Goal: Task Accomplishment & Management: Manage account settings

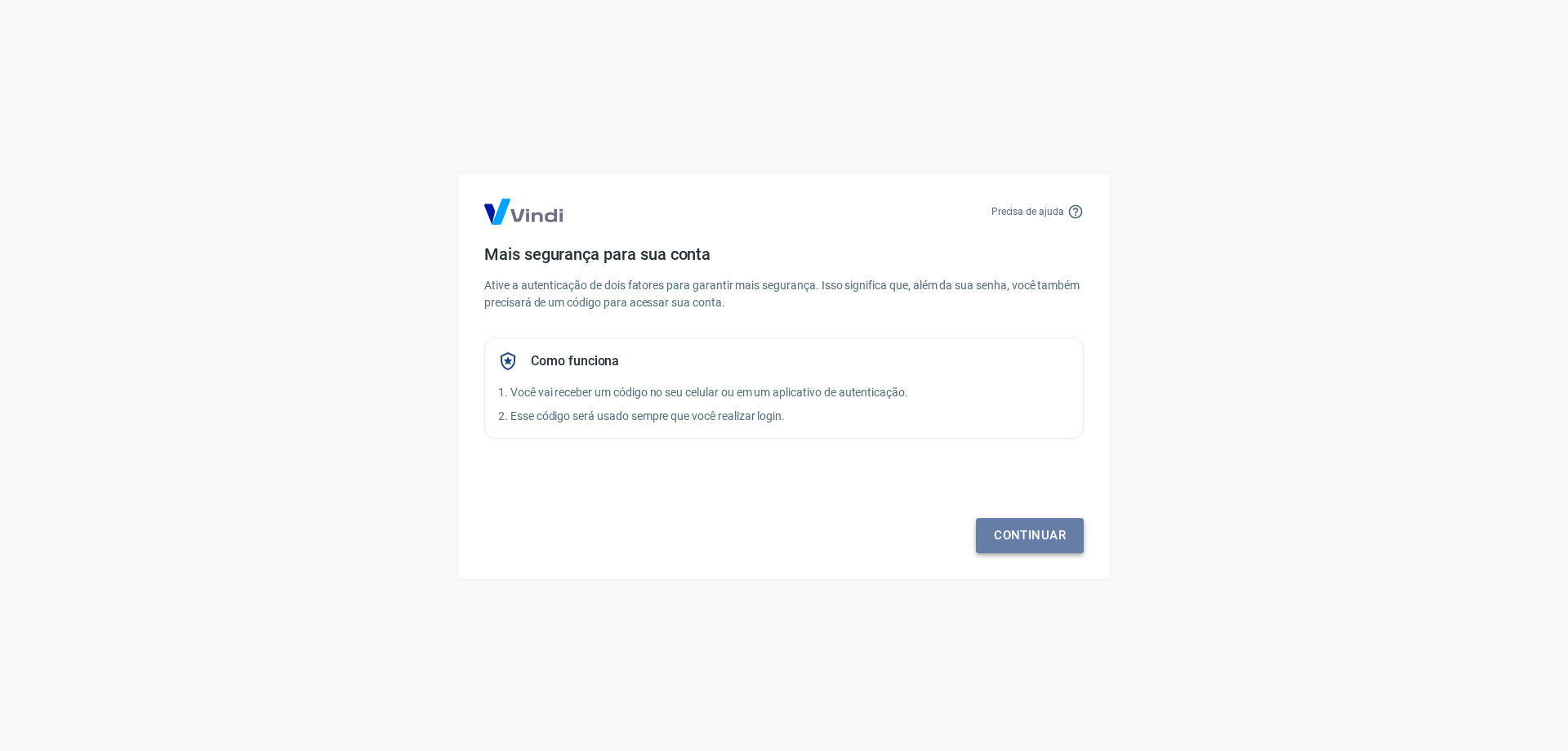
click at [1040, 539] on link "Continuar" at bounding box center [1030, 535] width 108 height 34
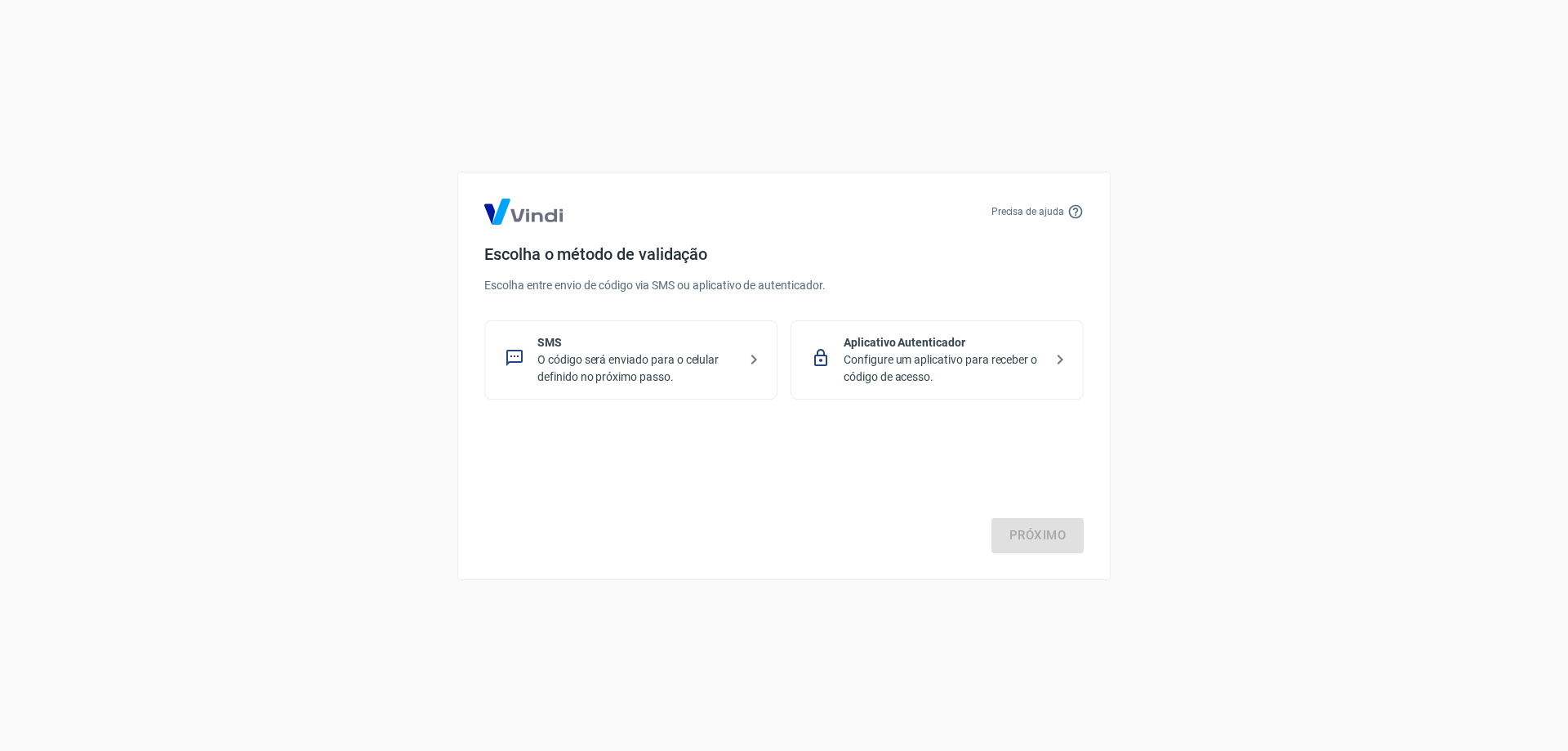
click at [855, 343] on p "Aplicativo Autenticador" at bounding box center [944, 343] width 200 height 18
click at [1022, 534] on link "Próximo" at bounding box center [1038, 535] width 92 height 34
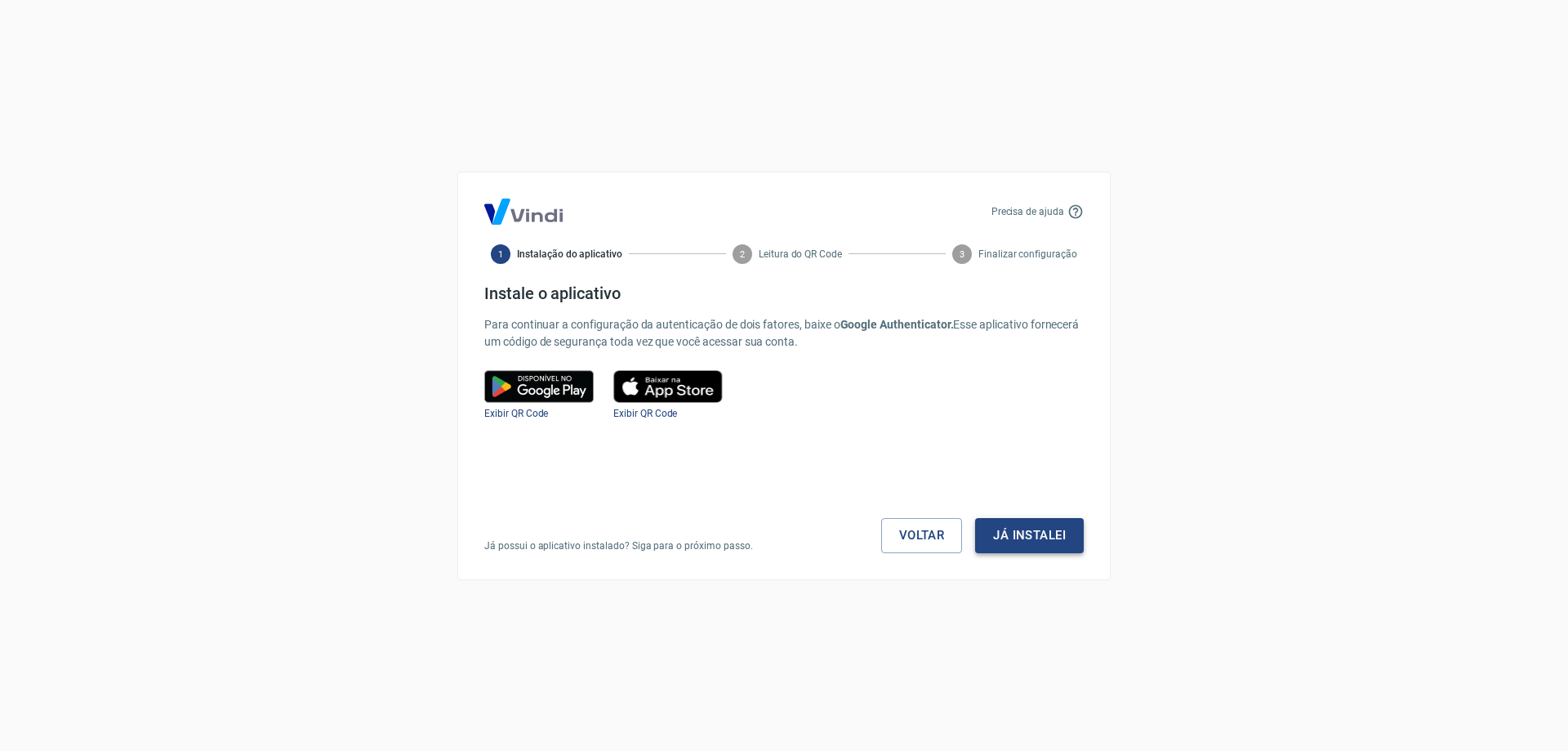
click at [1025, 538] on button "Já instalei" at bounding box center [1030, 535] width 109 height 34
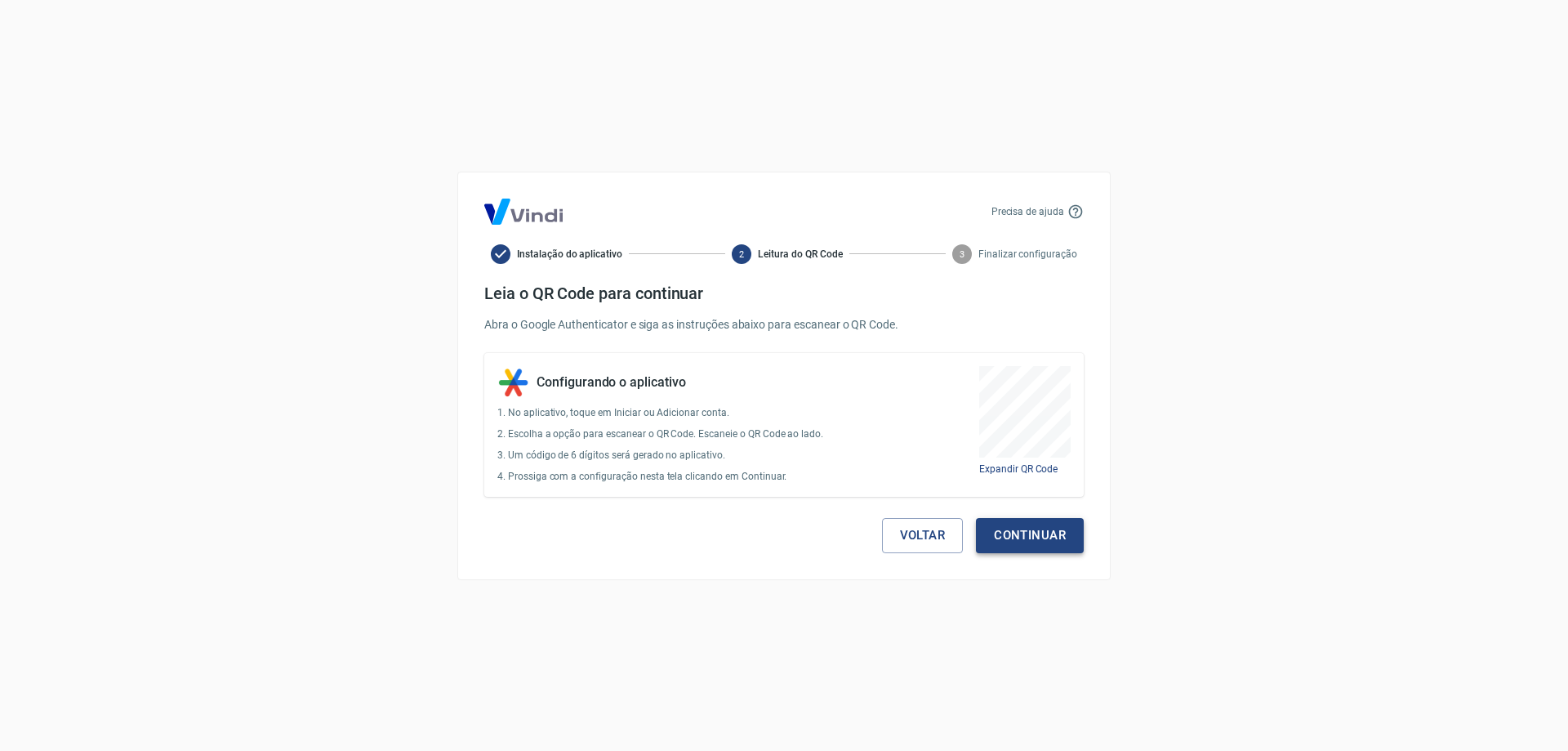
click at [1020, 541] on button "Continuar" at bounding box center [1030, 535] width 108 height 34
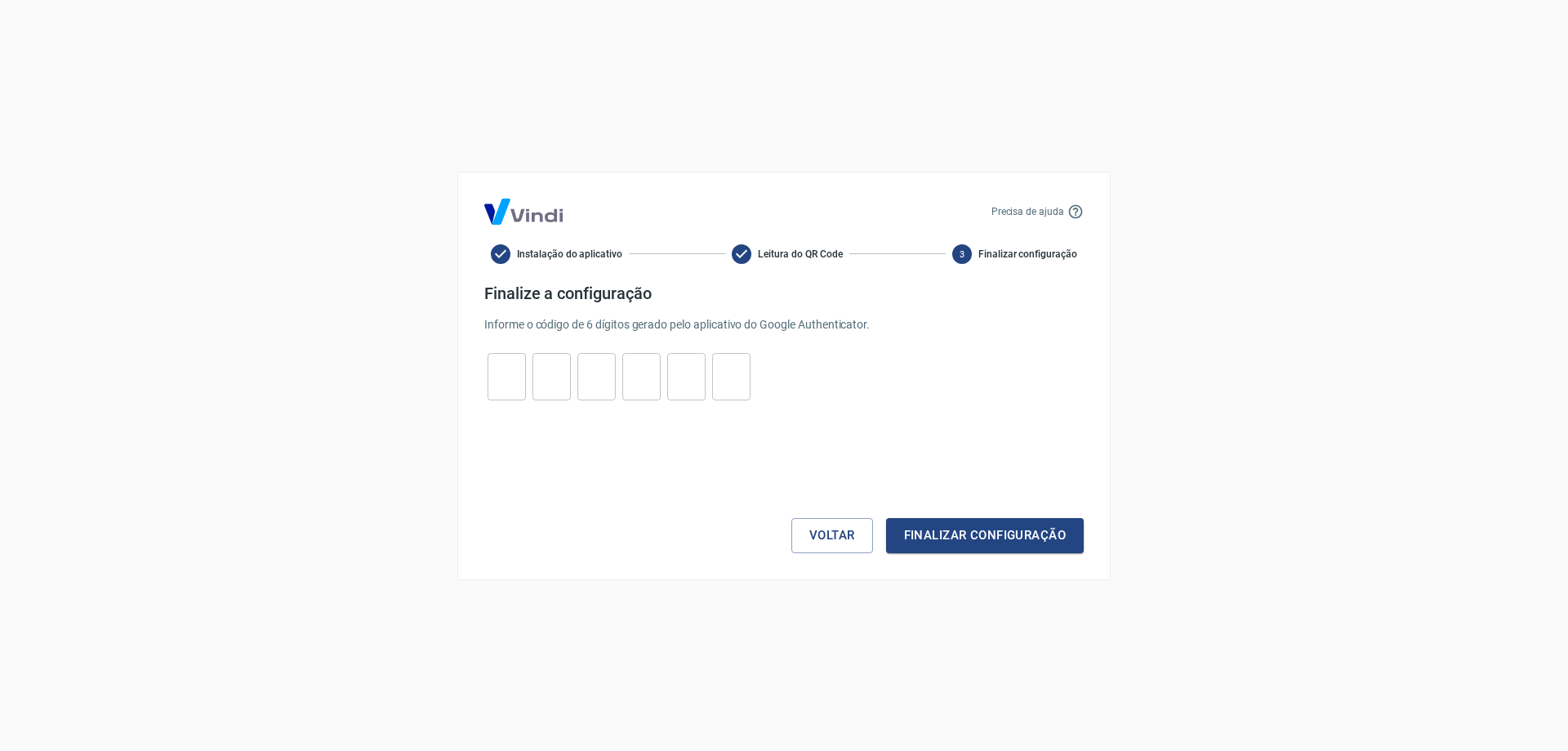
click at [516, 379] on input "tel" at bounding box center [507, 376] width 39 height 35
type input "0"
type input "6"
type input "1"
type input "0"
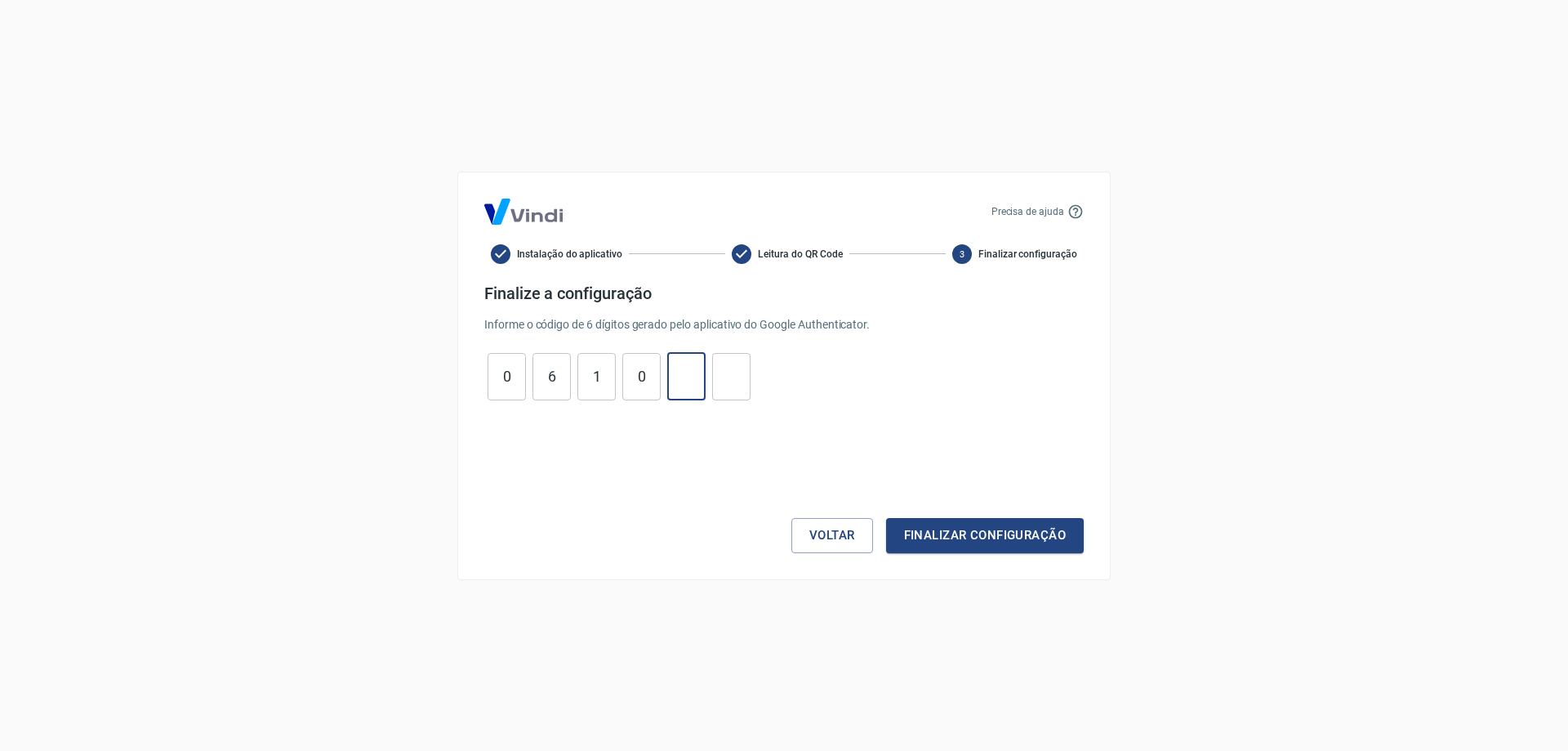
type input "7"
type input "5"
click at [996, 527] on button "Finalizar configuração" at bounding box center [985, 535] width 198 height 34
drag, startPoint x: 517, startPoint y: 382, endPoint x: 486, endPoint y: 382, distance: 31.0
click at [486, 382] on div "0 ​ 6 ​ 1 ​ 0 ​ 7 ​ 5 ​" at bounding box center [619, 377] width 270 height 47
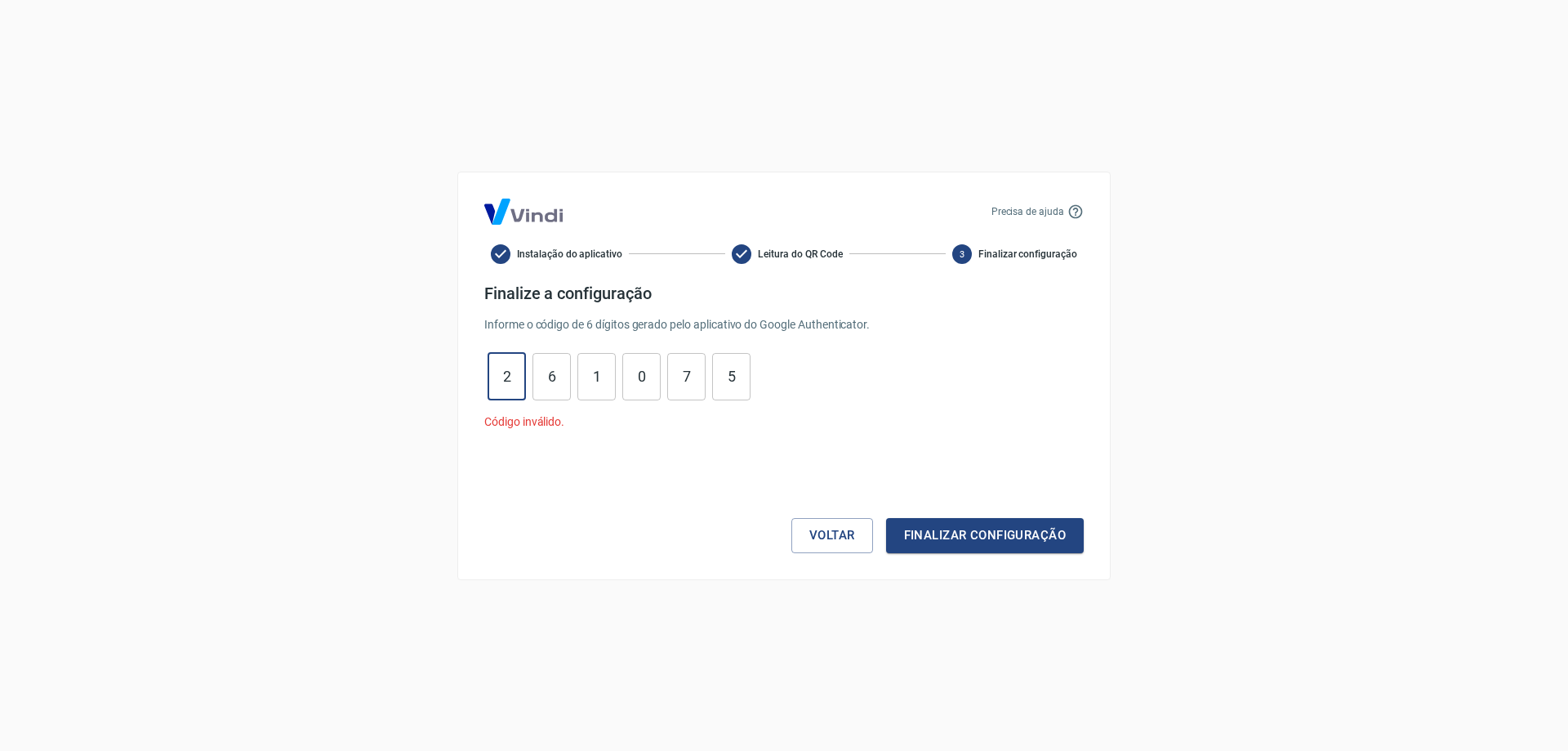
type input "2"
type input "4"
type input "2"
type input "8"
type input "1"
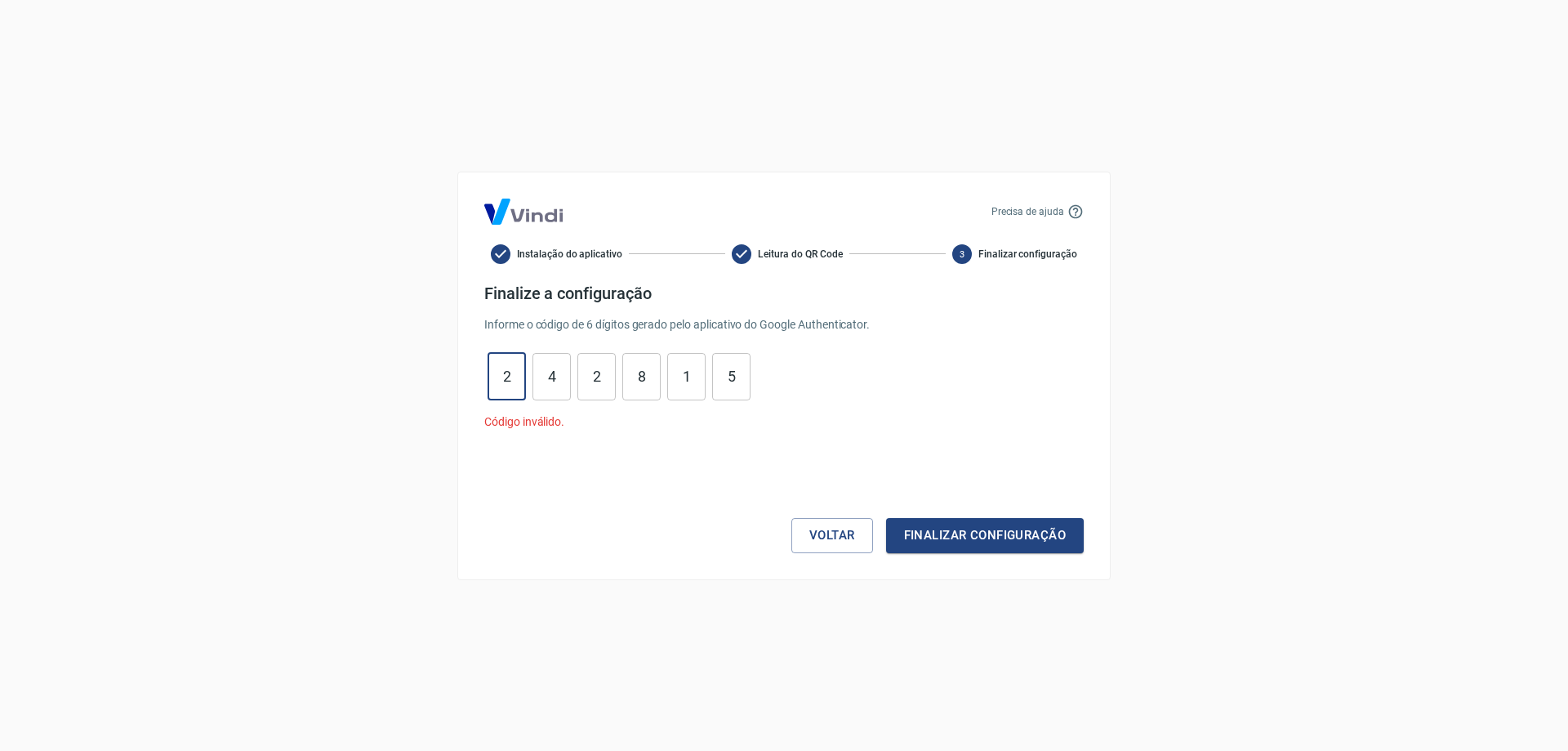
drag, startPoint x: 519, startPoint y: 372, endPoint x: 452, endPoint y: 374, distance: 67.0
click at [452, 374] on div "Precisa de ajuda Instalação do aplicativo Leitura do QR Code 3 Finalizar config…" at bounding box center [784, 375] width 1568 height 751
type input "2"
type input "4"
type input "2"
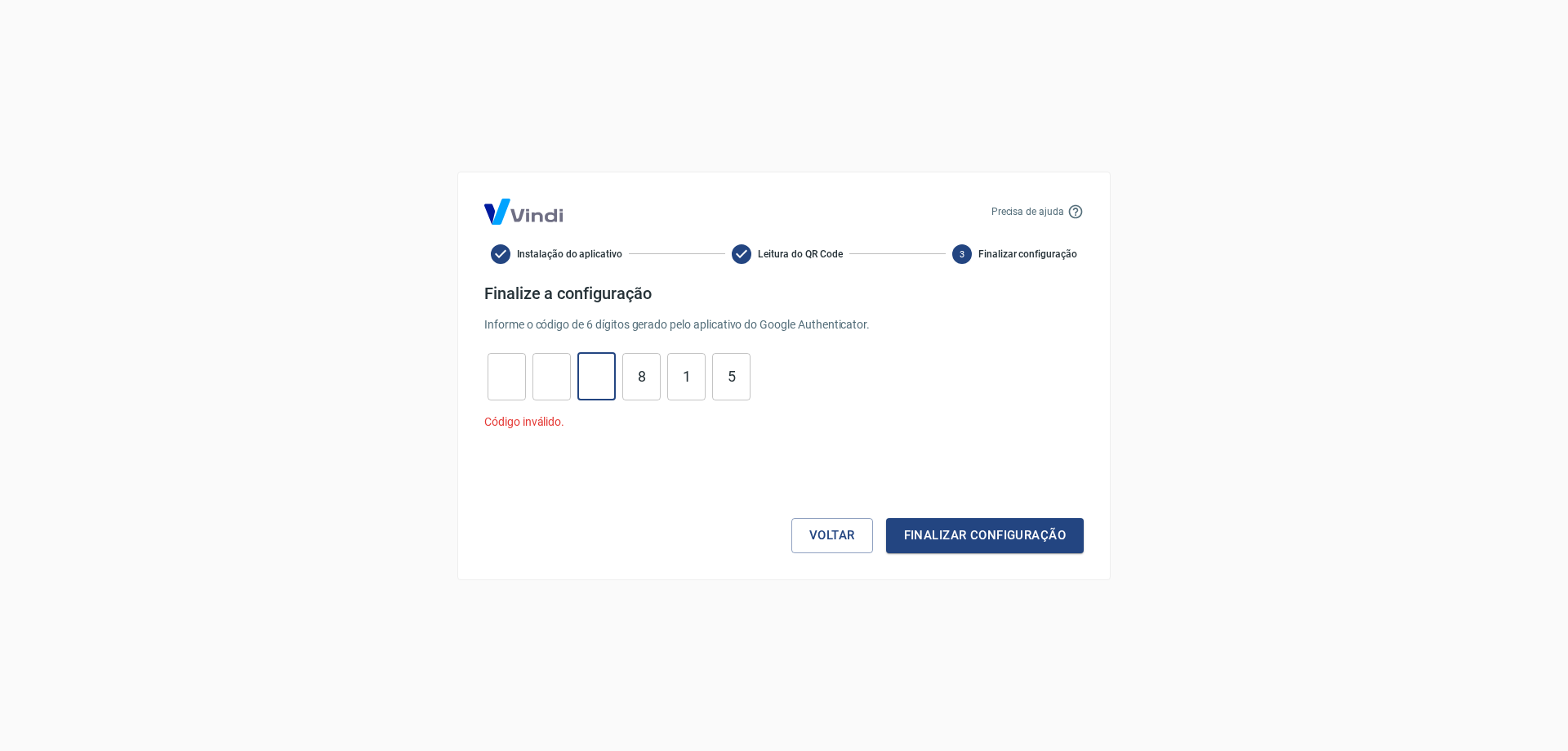
type input "8"
type input "1"
type input "5"
click at [499, 378] on input "tel" at bounding box center [507, 376] width 39 height 35
type input "2"
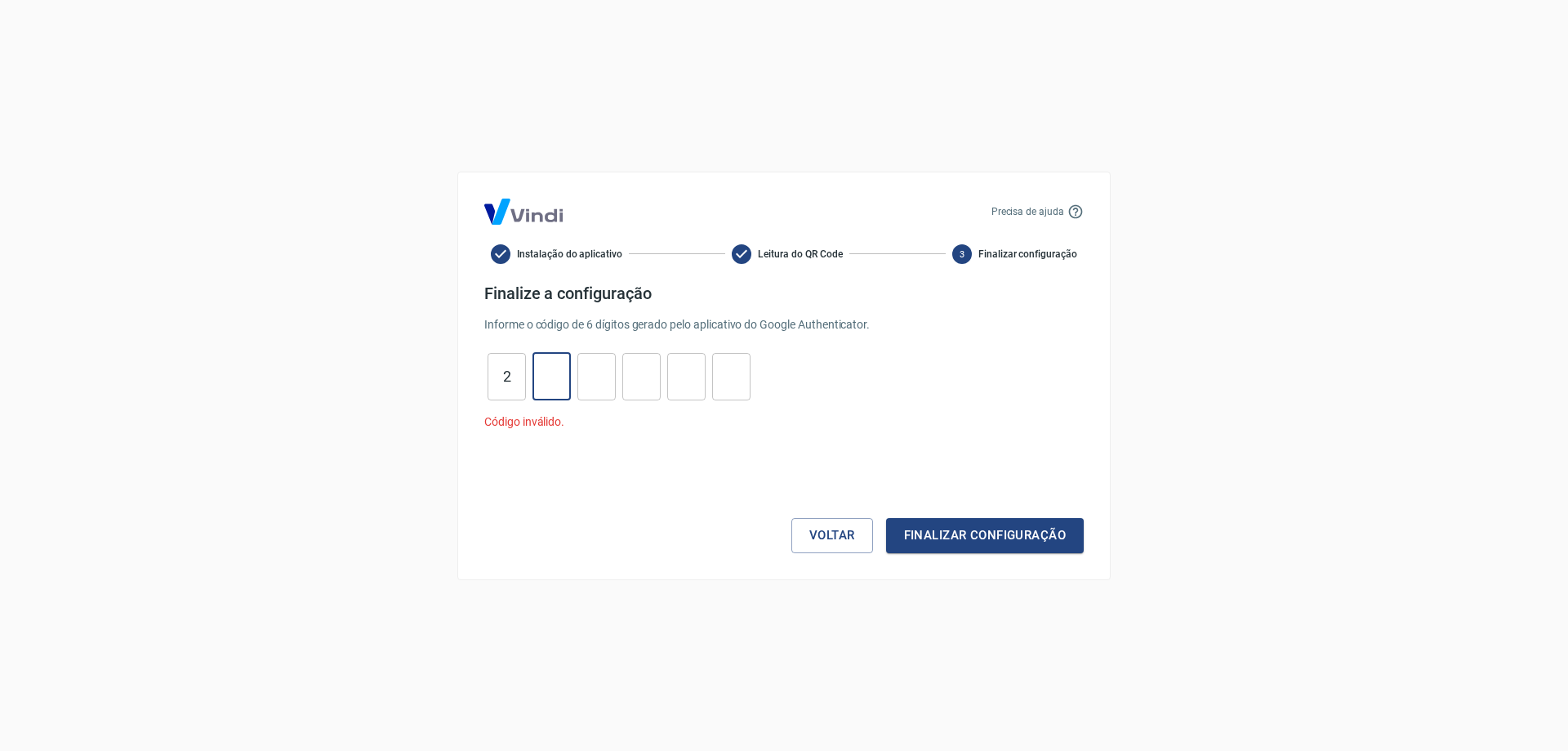
type input "9"
type input "7"
type input "5"
type input "1"
type input "8"
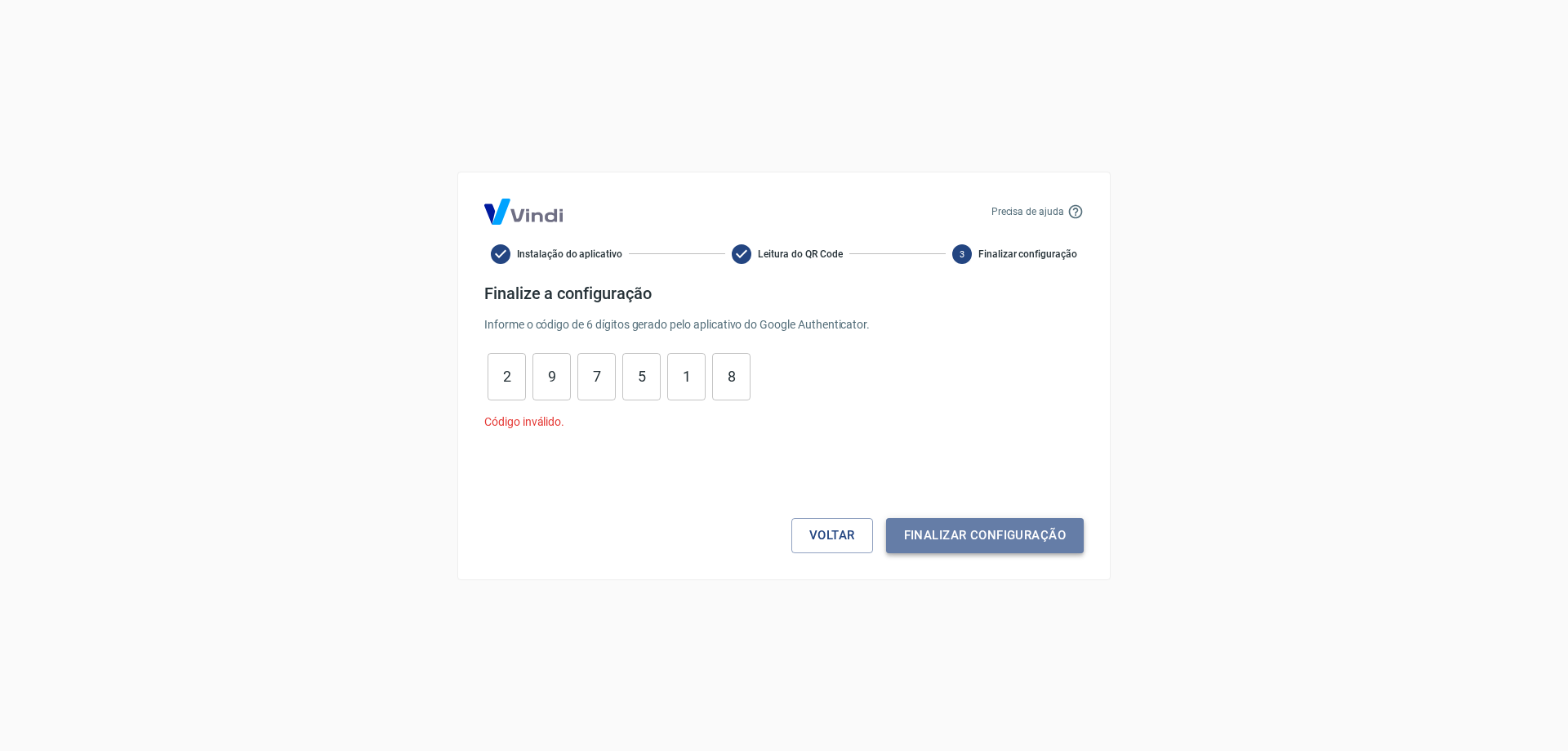
click at [994, 533] on button "Finalizar configuração" at bounding box center [985, 535] width 198 height 34
drag, startPoint x: 516, startPoint y: 373, endPoint x: 500, endPoint y: 373, distance: 16.0
click at [500, 373] on input "2" at bounding box center [507, 376] width 39 height 35
click at [828, 529] on button "Voltar" at bounding box center [832, 535] width 82 height 34
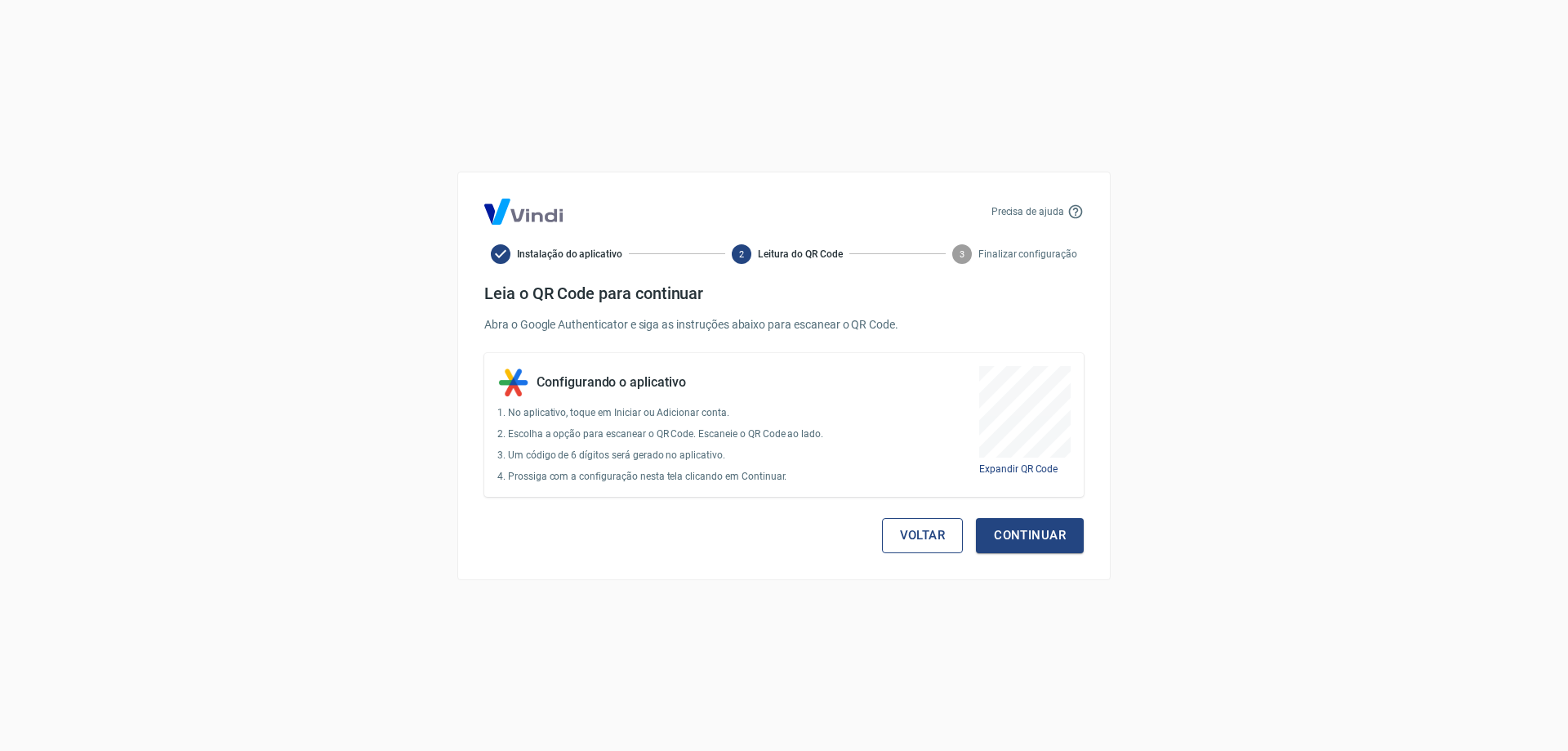
click at [903, 538] on button "Voltar" at bounding box center [923, 535] width 82 height 34
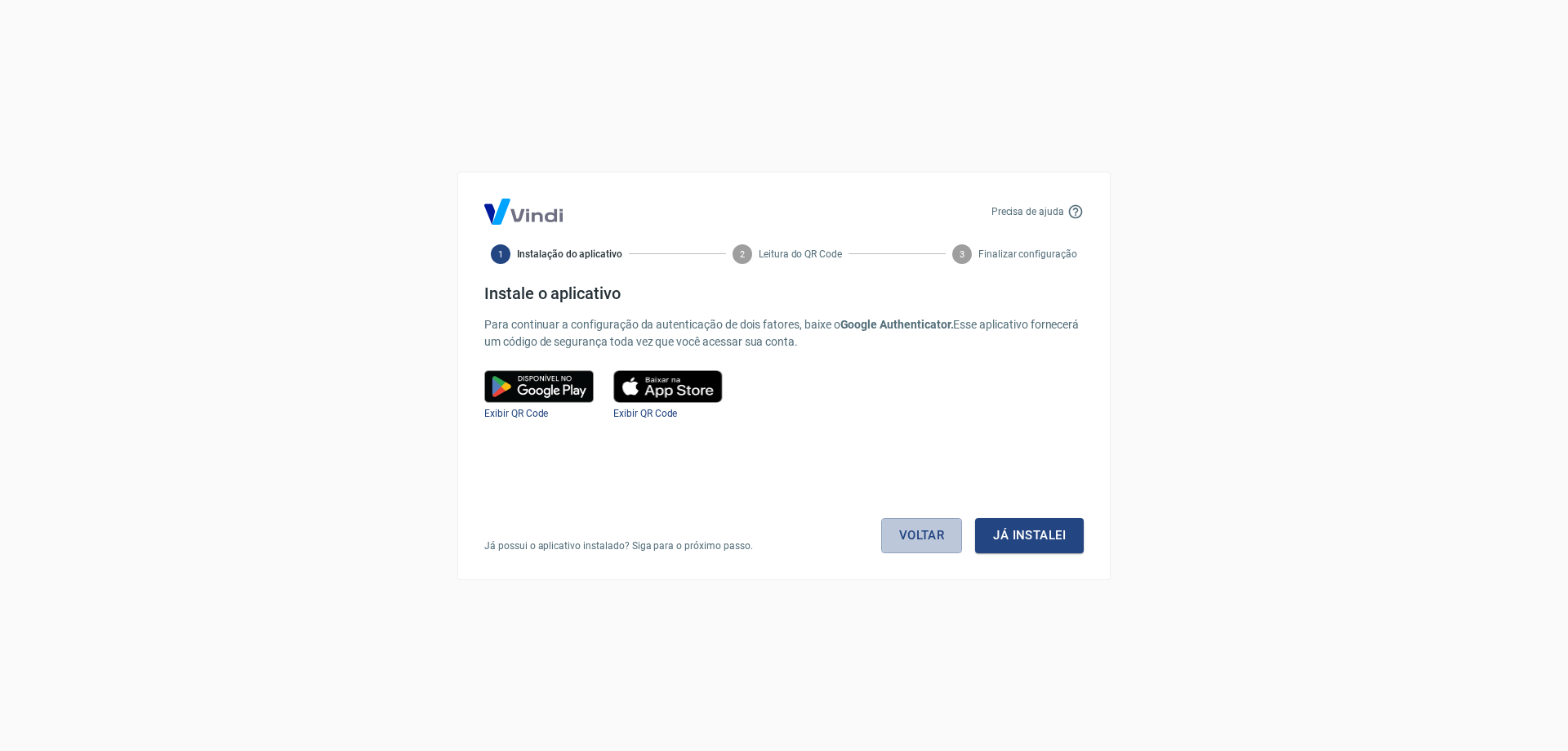
click at [903, 538] on link "Voltar" at bounding box center [922, 535] width 82 height 34
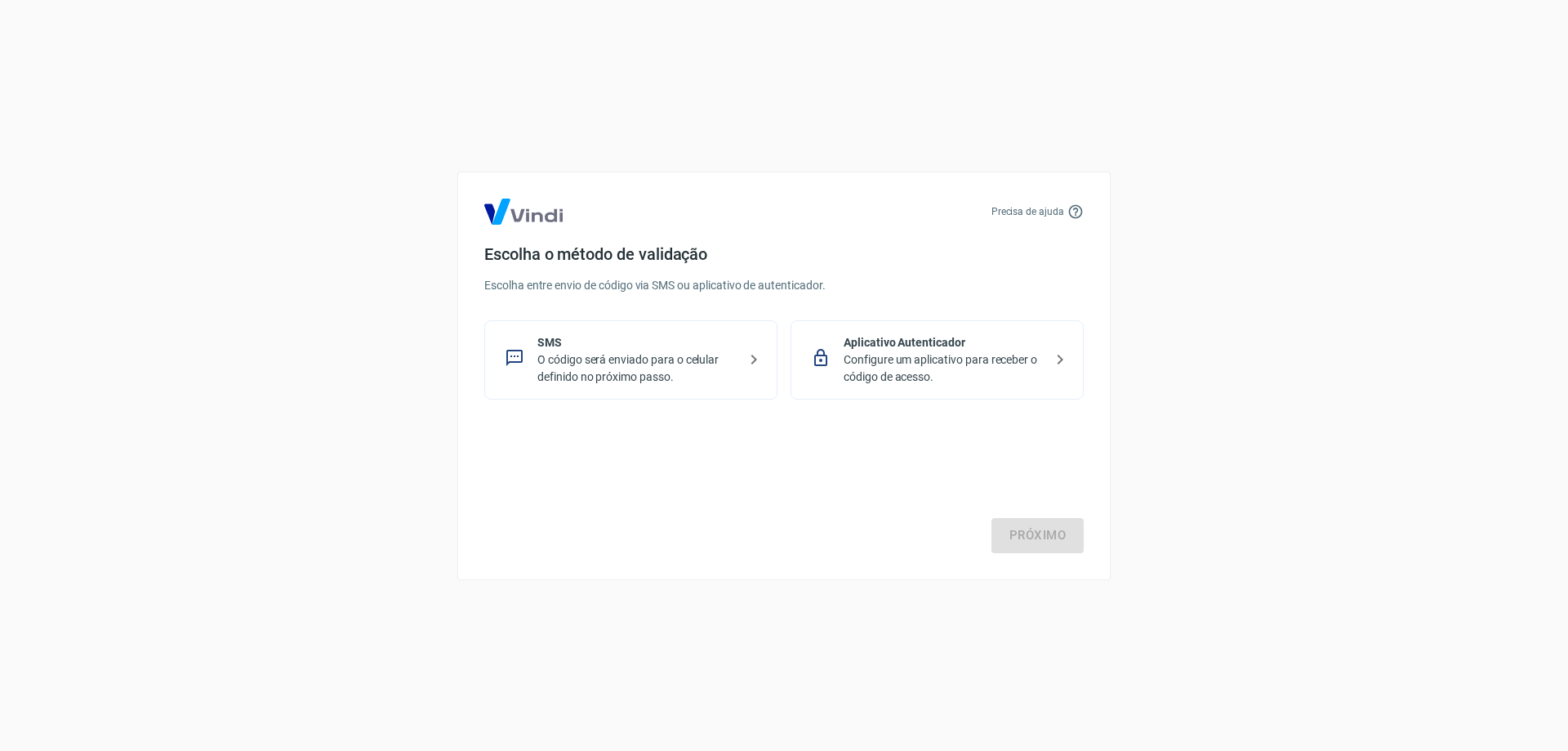
click at [592, 347] on p "SMS" at bounding box center [637, 343] width 200 height 18
click at [1017, 515] on div "Próximo" at bounding box center [784, 486] width 600 height 134
click at [1021, 542] on link "Próximo" at bounding box center [1038, 535] width 92 height 34
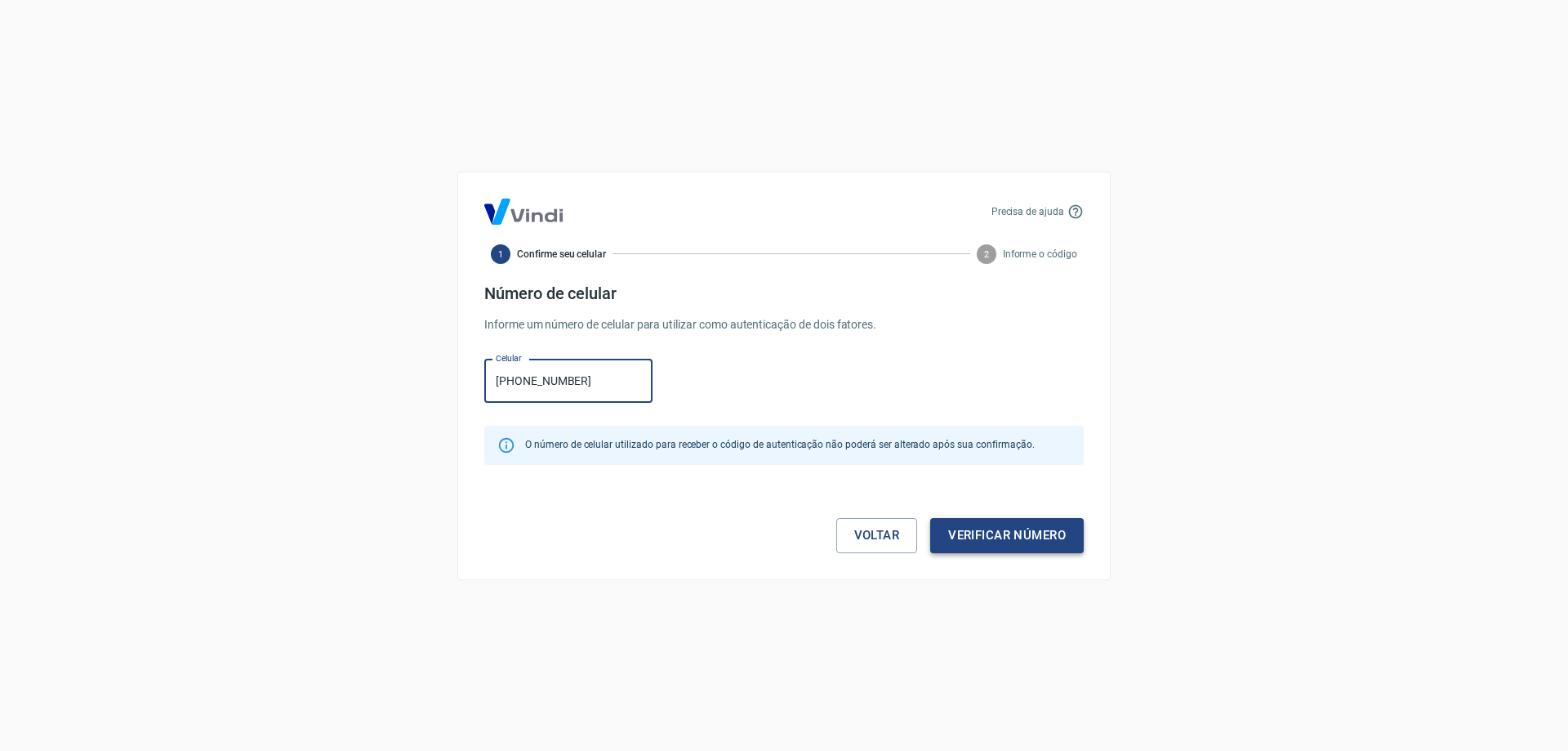
type input "(88) 99992-8469"
click at [1039, 540] on button "Verificar número" at bounding box center [1007, 535] width 154 height 34
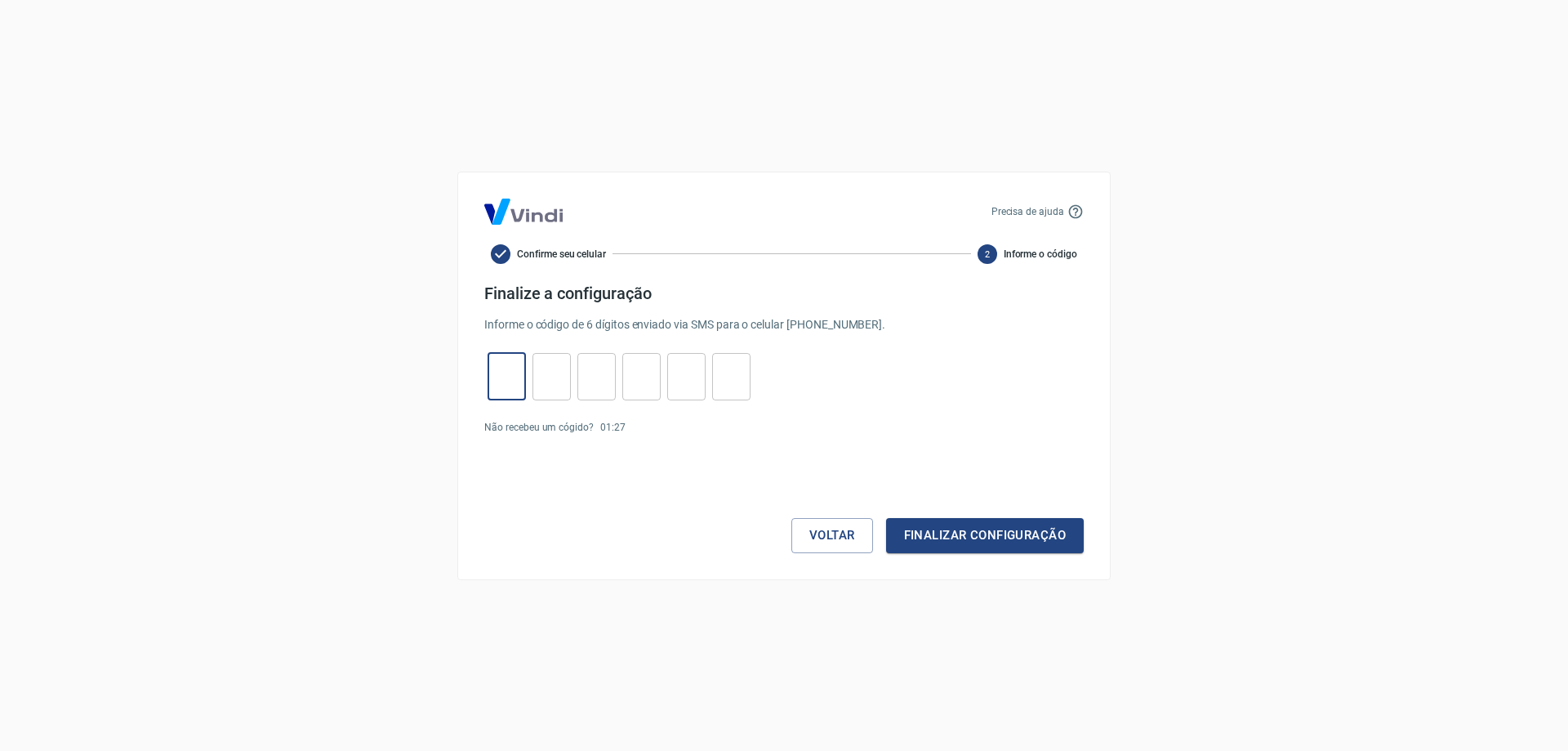
click at [518, 380] on input "tel" at bounding box center [507, 376] width 39 height 35
type input "7"
type input "1"
type input "0"
type input "8"
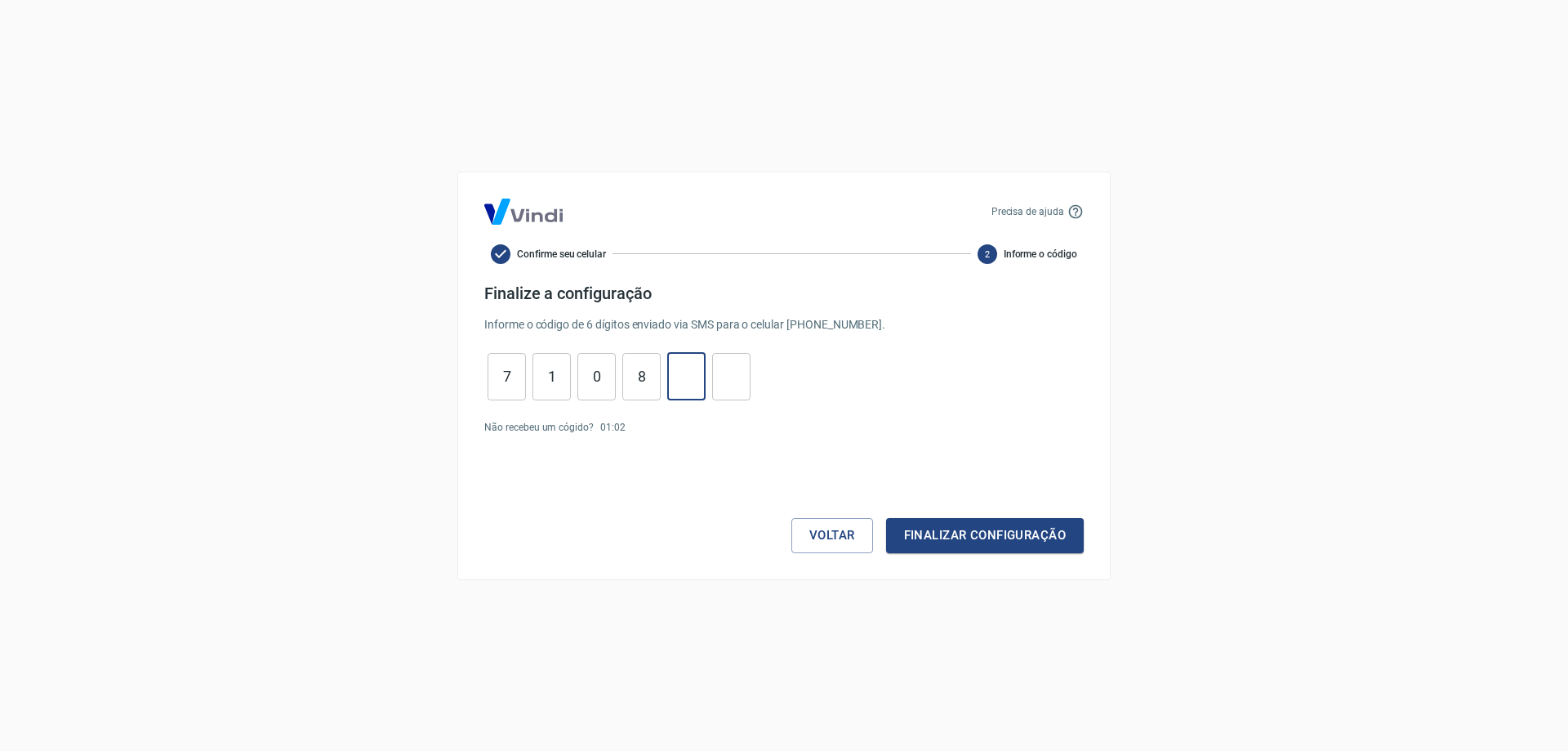
type input "8"
type input "7"
click at [945, 541] on button "Finalizar configuração" at bounding box center [985, 535] width 198 height 34
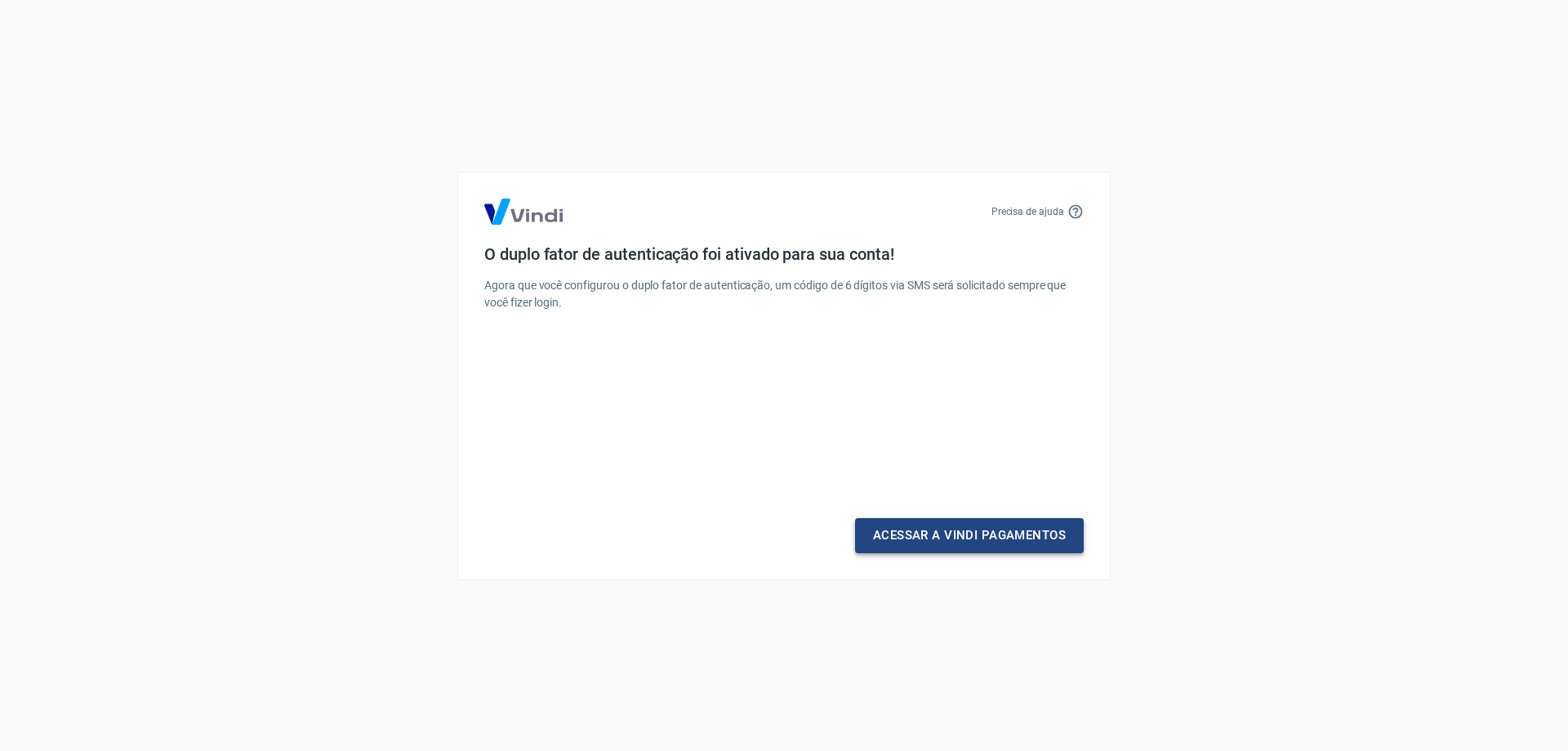
click at [953, 540] on link "Acessar a Vindi Pagamentos" at bounding box center [969, 535] width 229 height 34
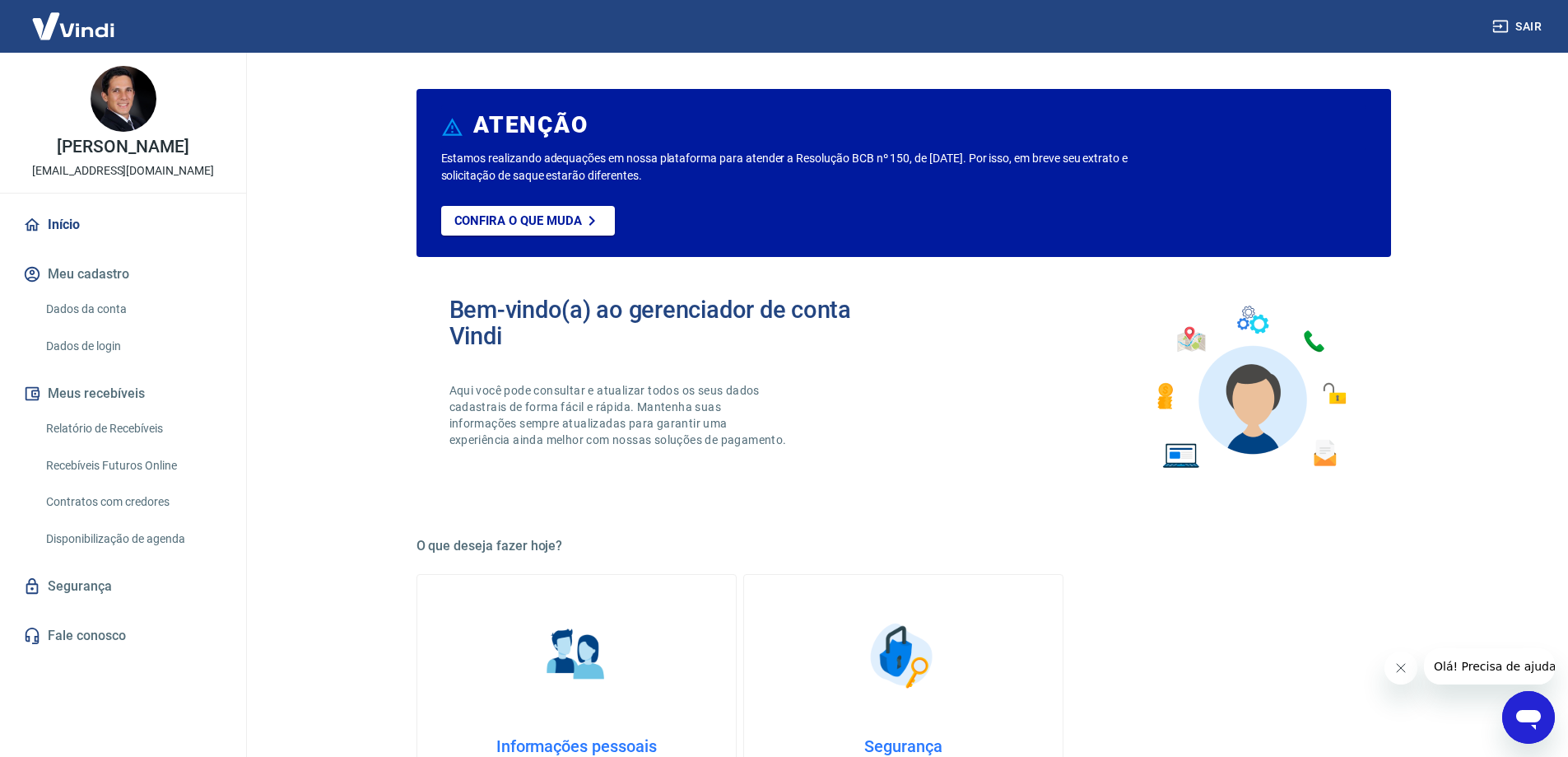
click at [161, 460] on link "Recebíveis Futuros Online" at bounding box center [133, 466] width 187 height 34
click at [111, 308] on link "Dados da conta" at bounding box center [133, 309] width 187 height 34
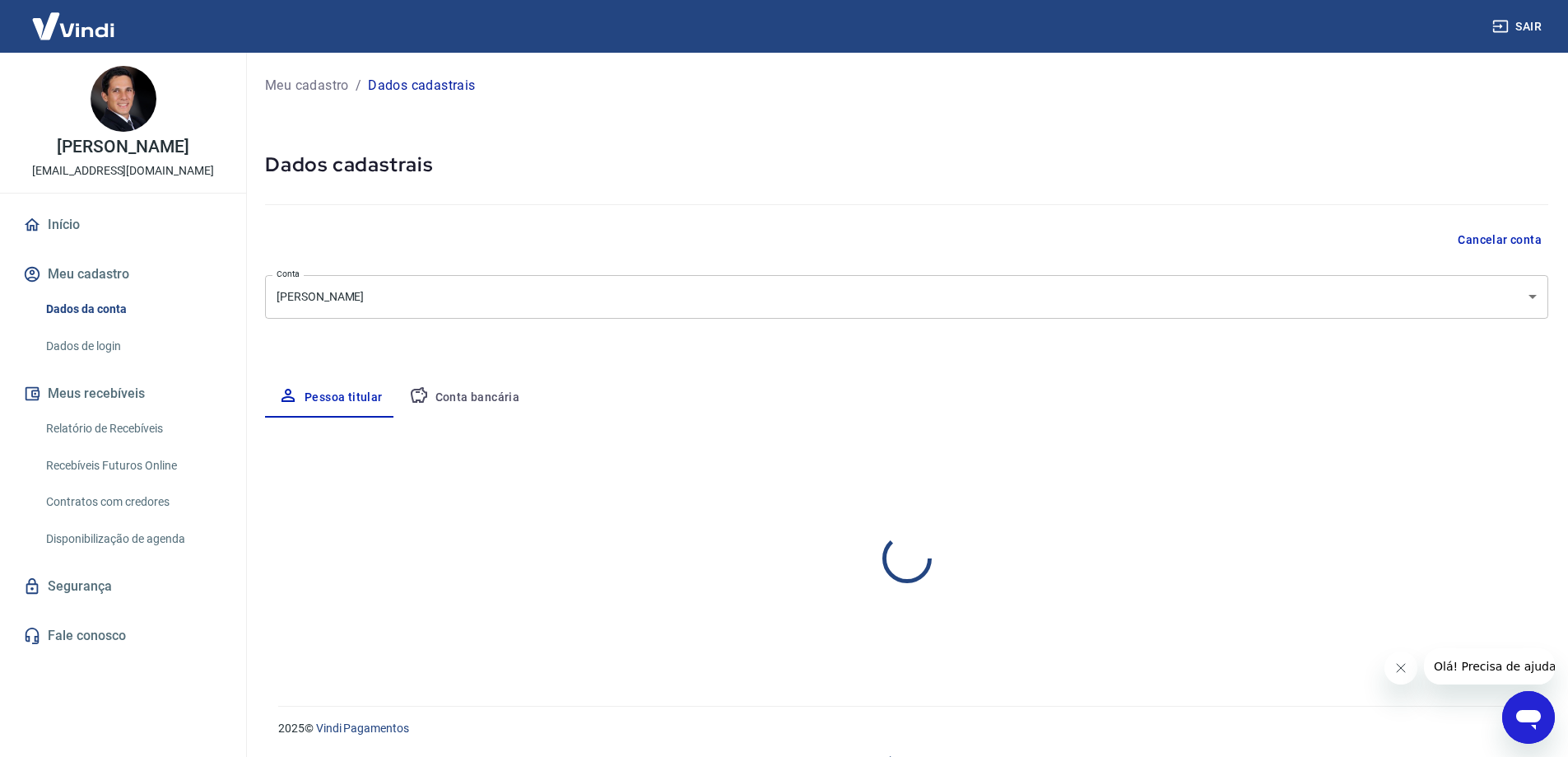
select select "CE"
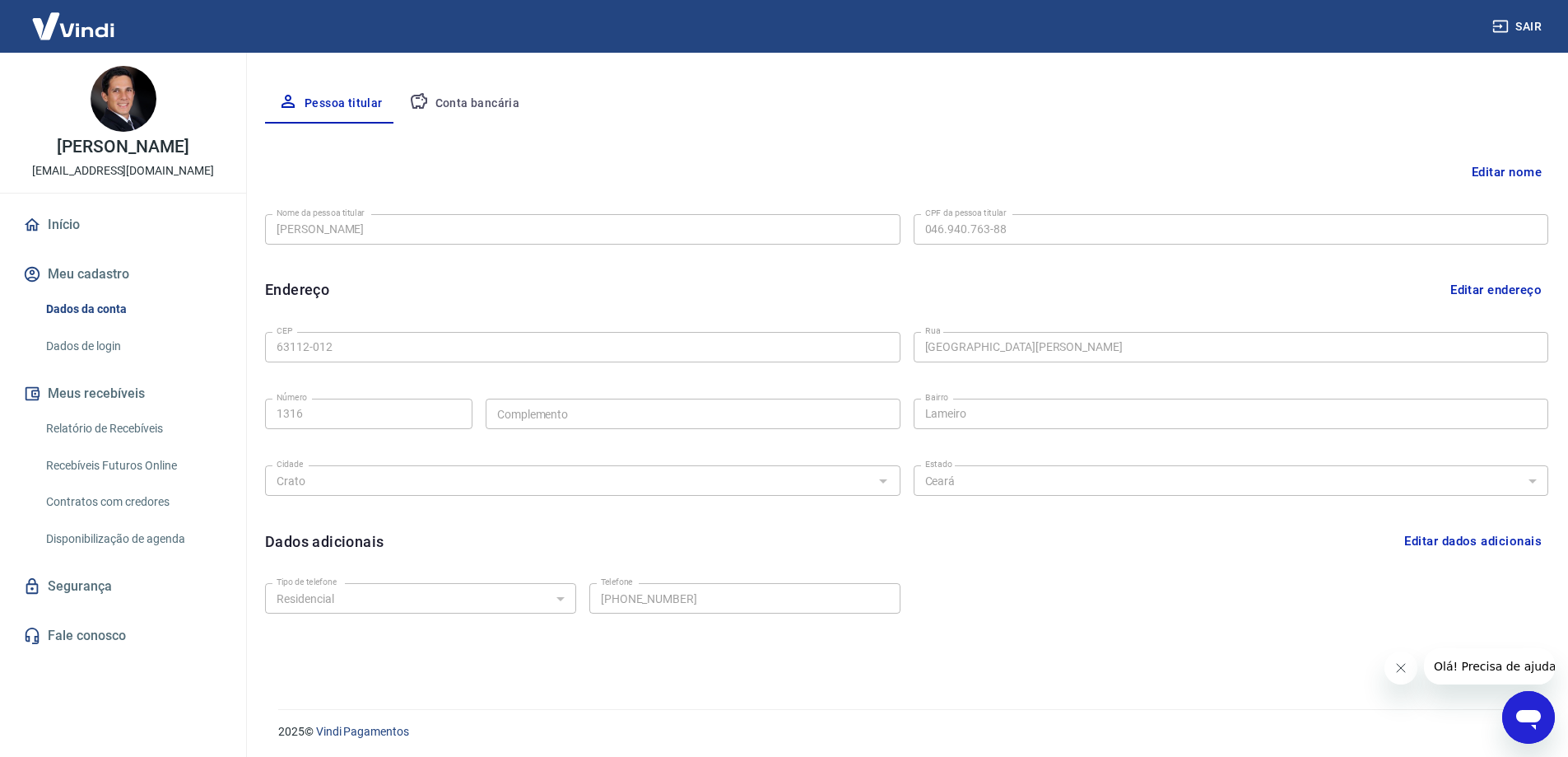
scroll to position [297, 0]
click at [157, 430] on link "Relatório de Recebíveis" at bounding box center [133, 429] width 187 height 34
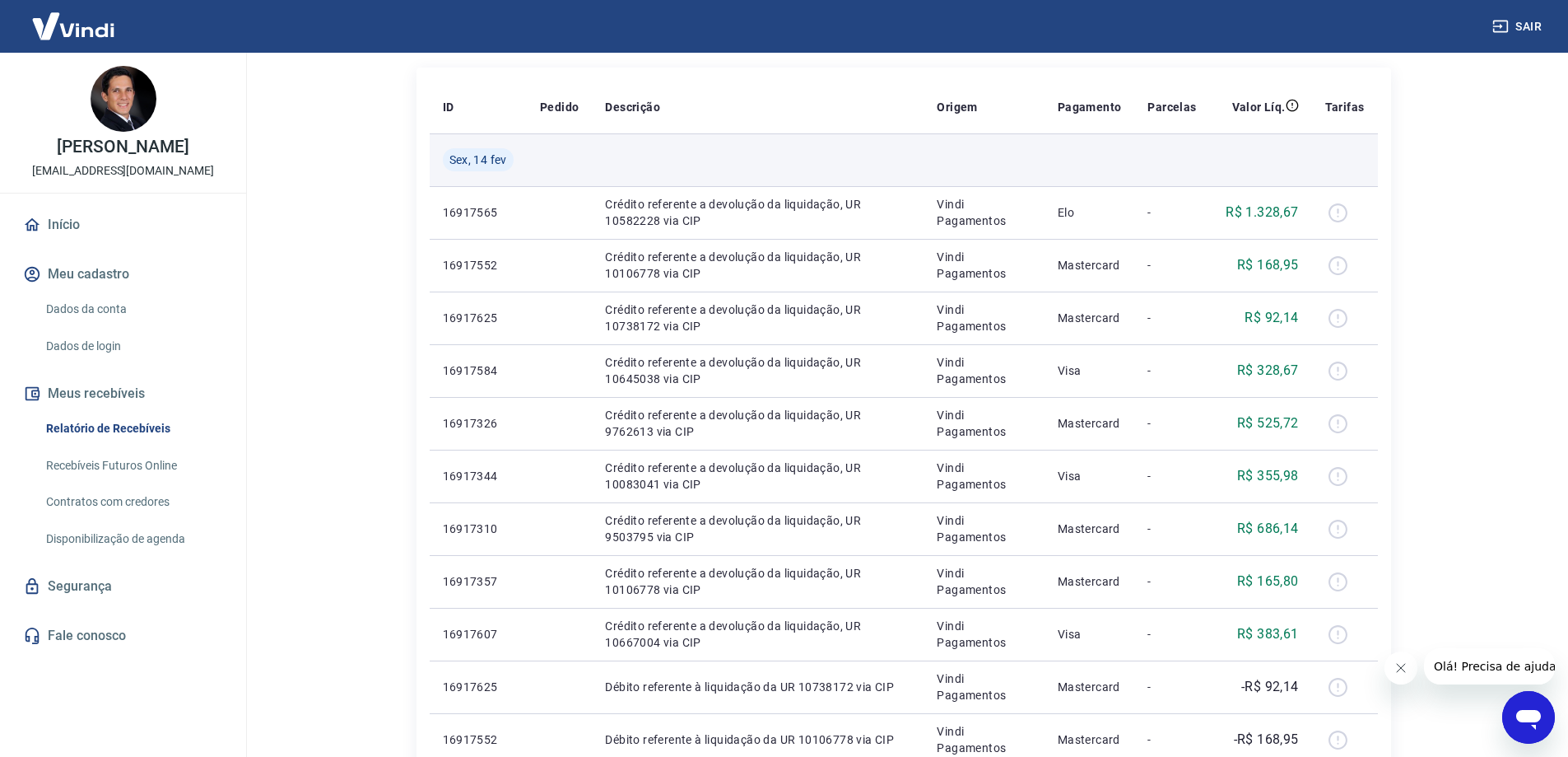
scroll to position [165, 0]
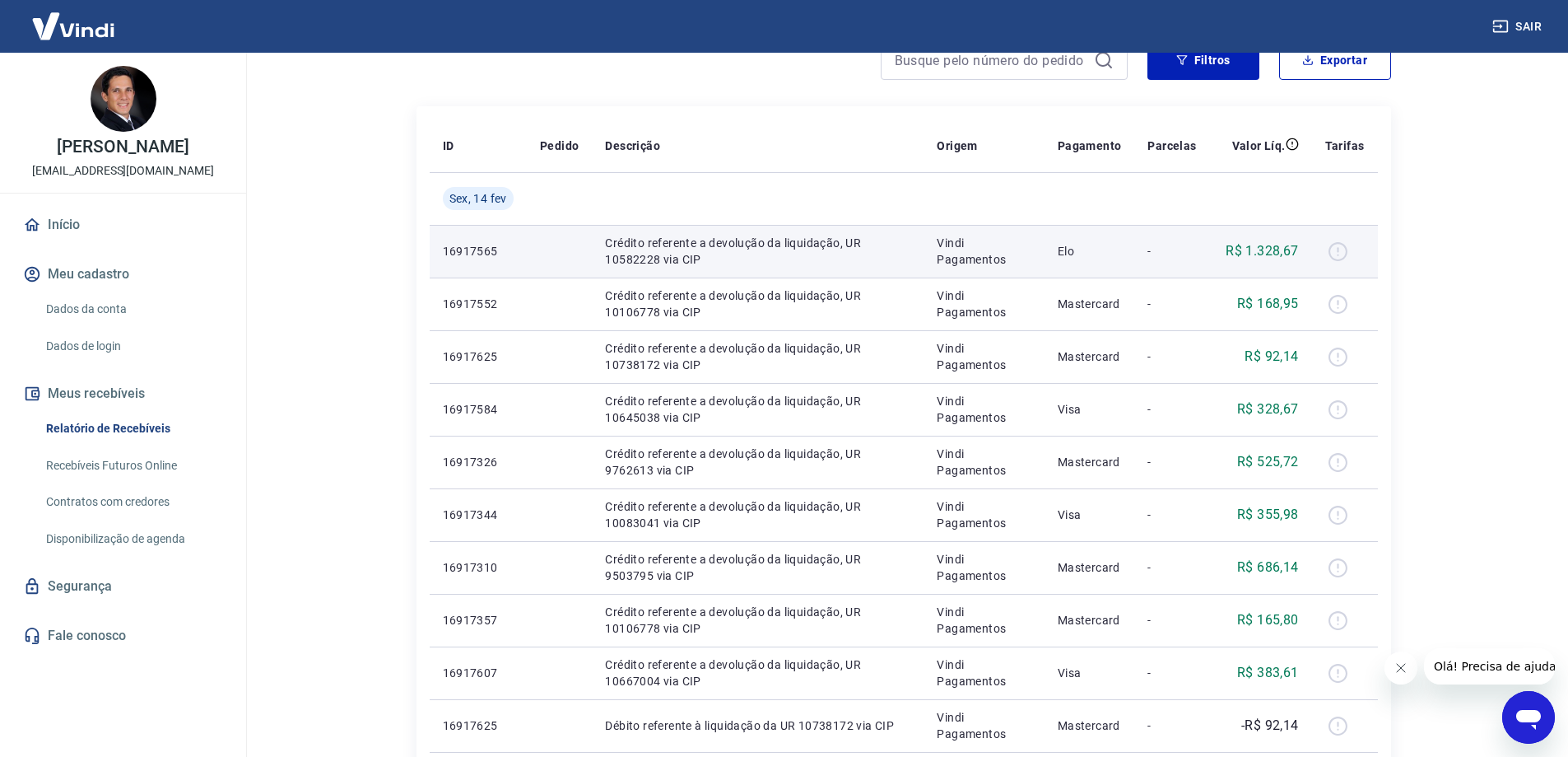
click at [1336, 253] on div at bounding box center [1345, 251] width 40 height 27
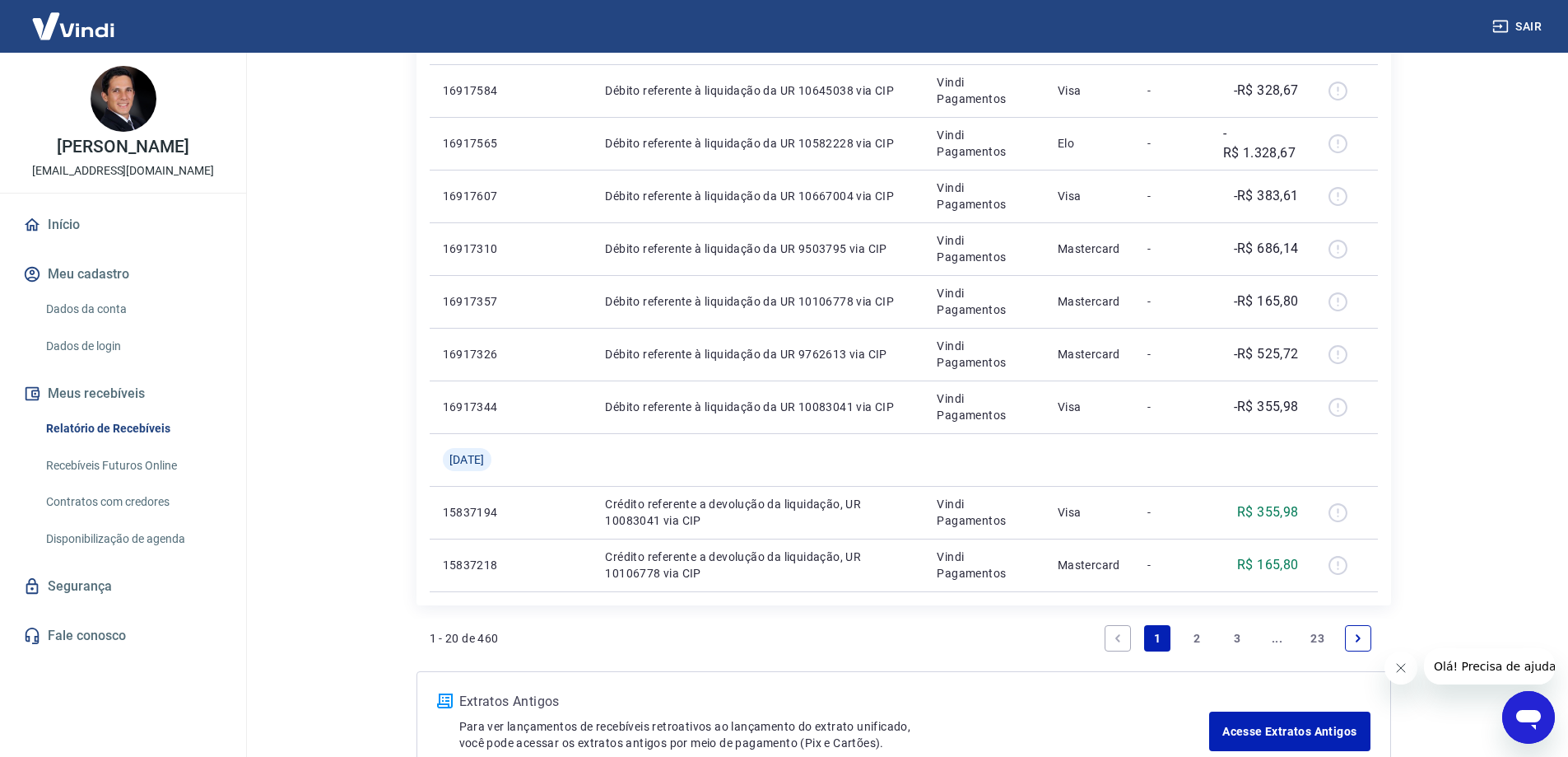
scroll to position [906, 0]
click at [1189, 636] on link "2" at bounding box center [1198, 637] width 27 height 27
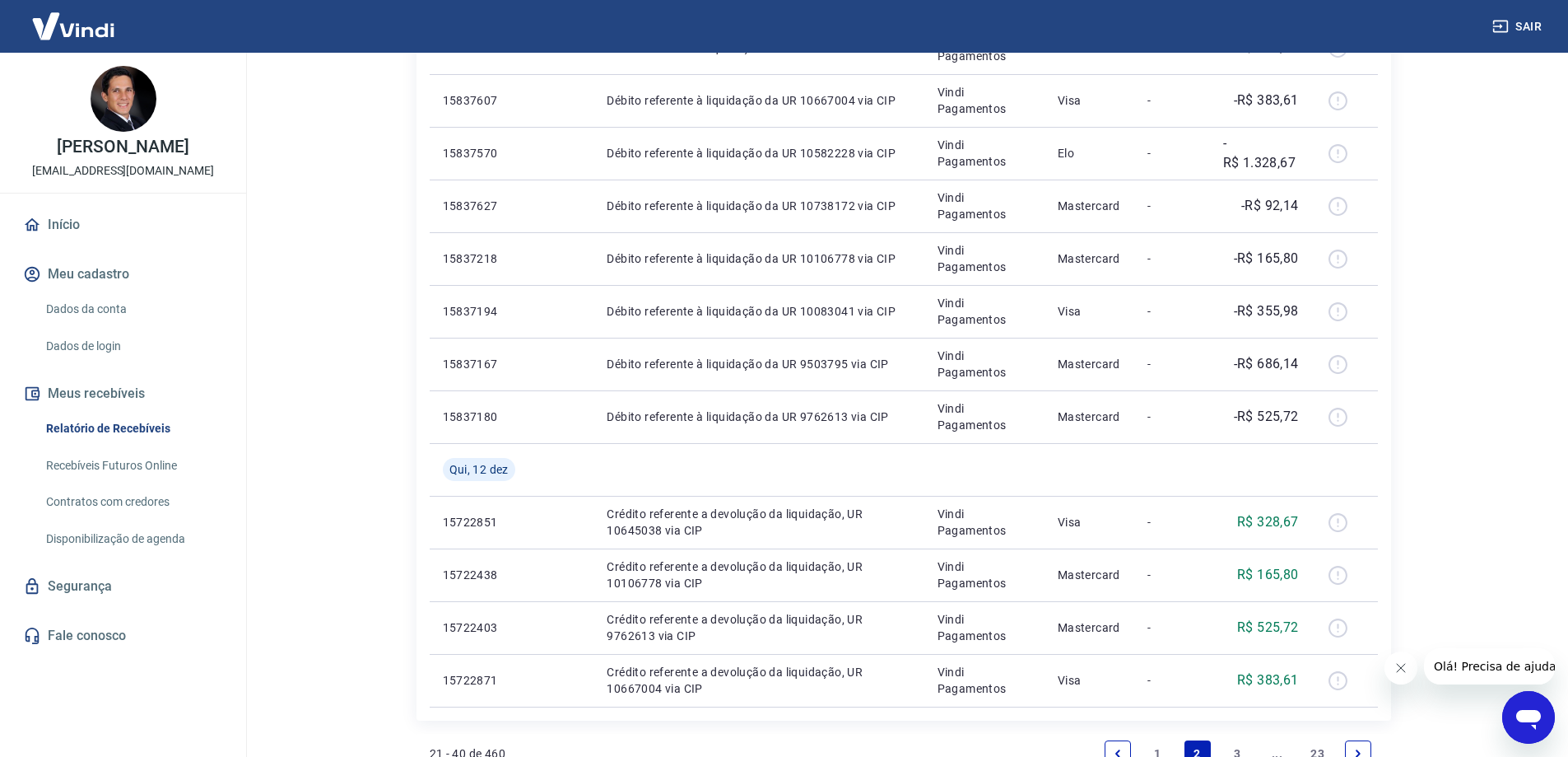
scroll to position [989, 0]
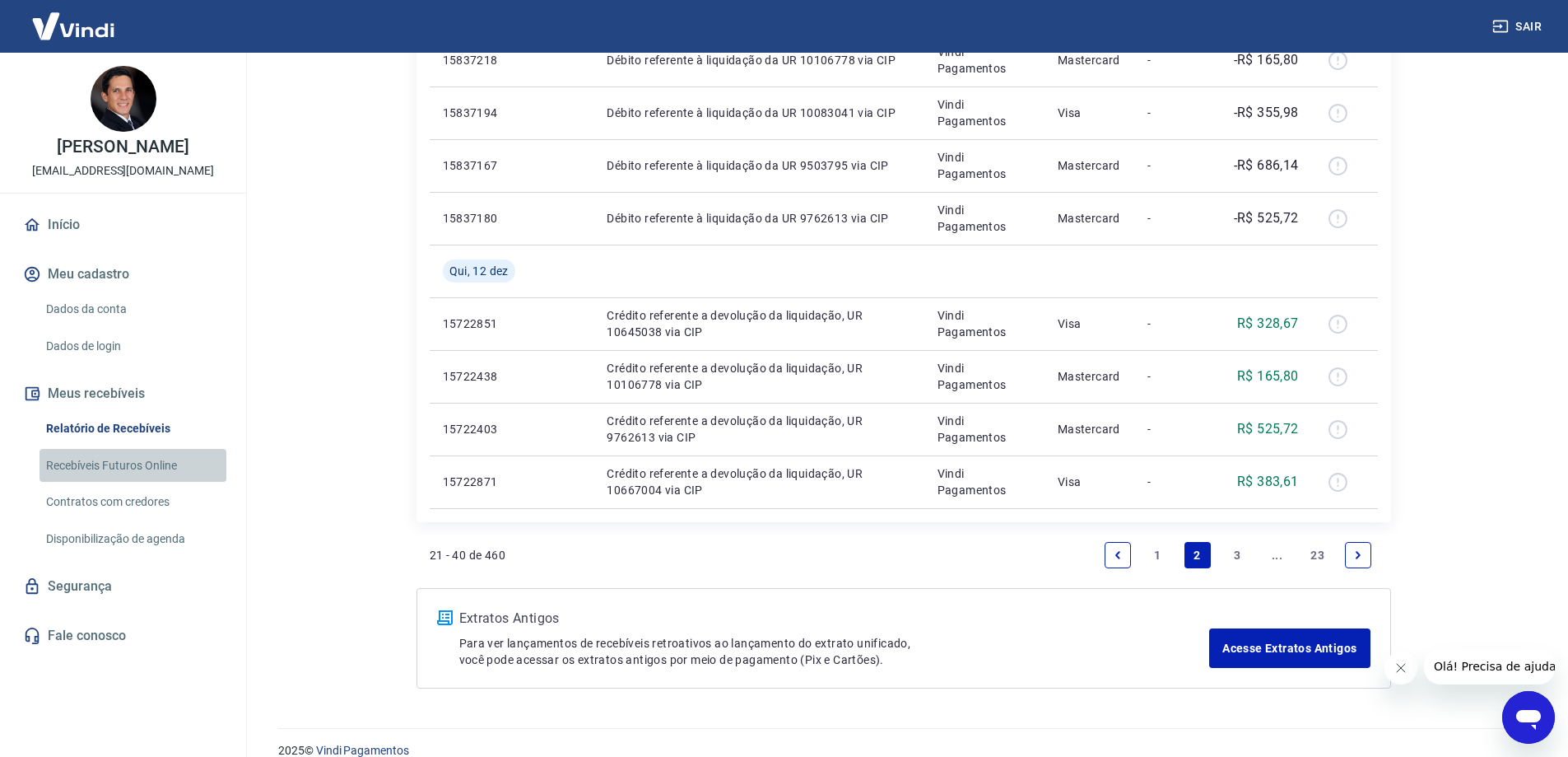
click at [111, 466] on link "Recebíveis Futuros Online" at bounding box center [133, 466] width 187 height 34
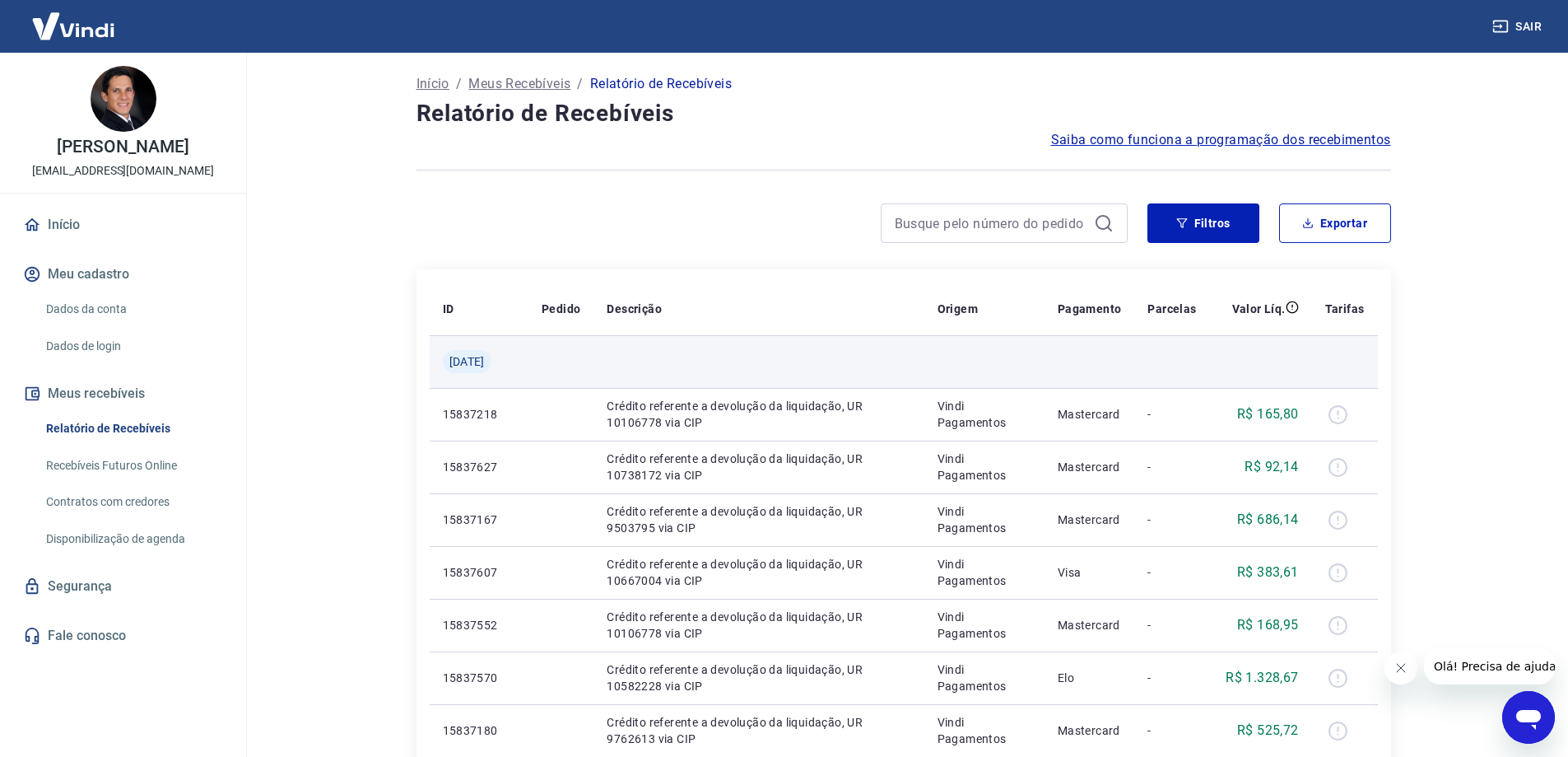
scroll to position [0, 0]
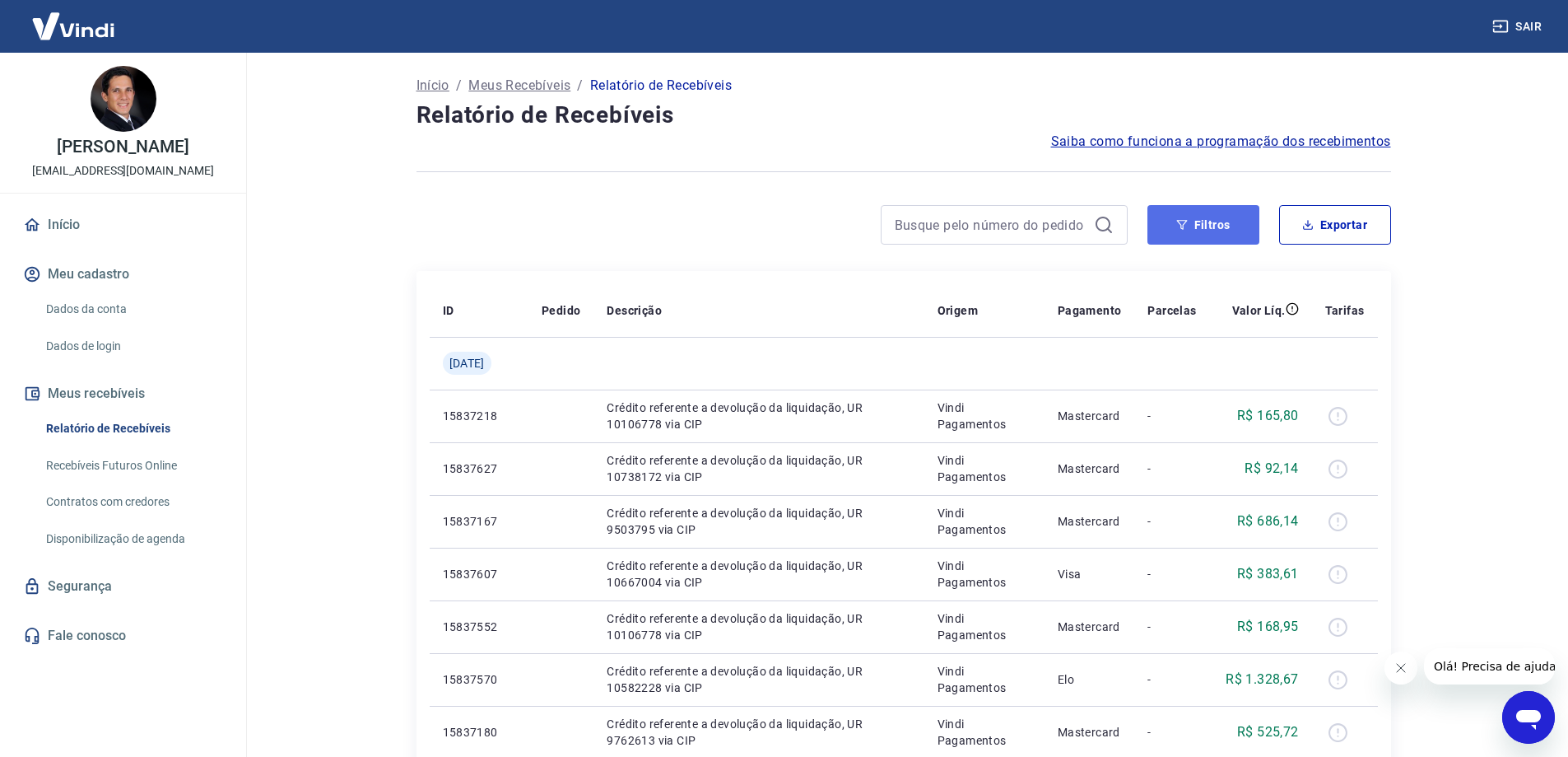
click at [1239, 223] on button "Filtros" at bounding box center [1203, 225] width 112 height 40
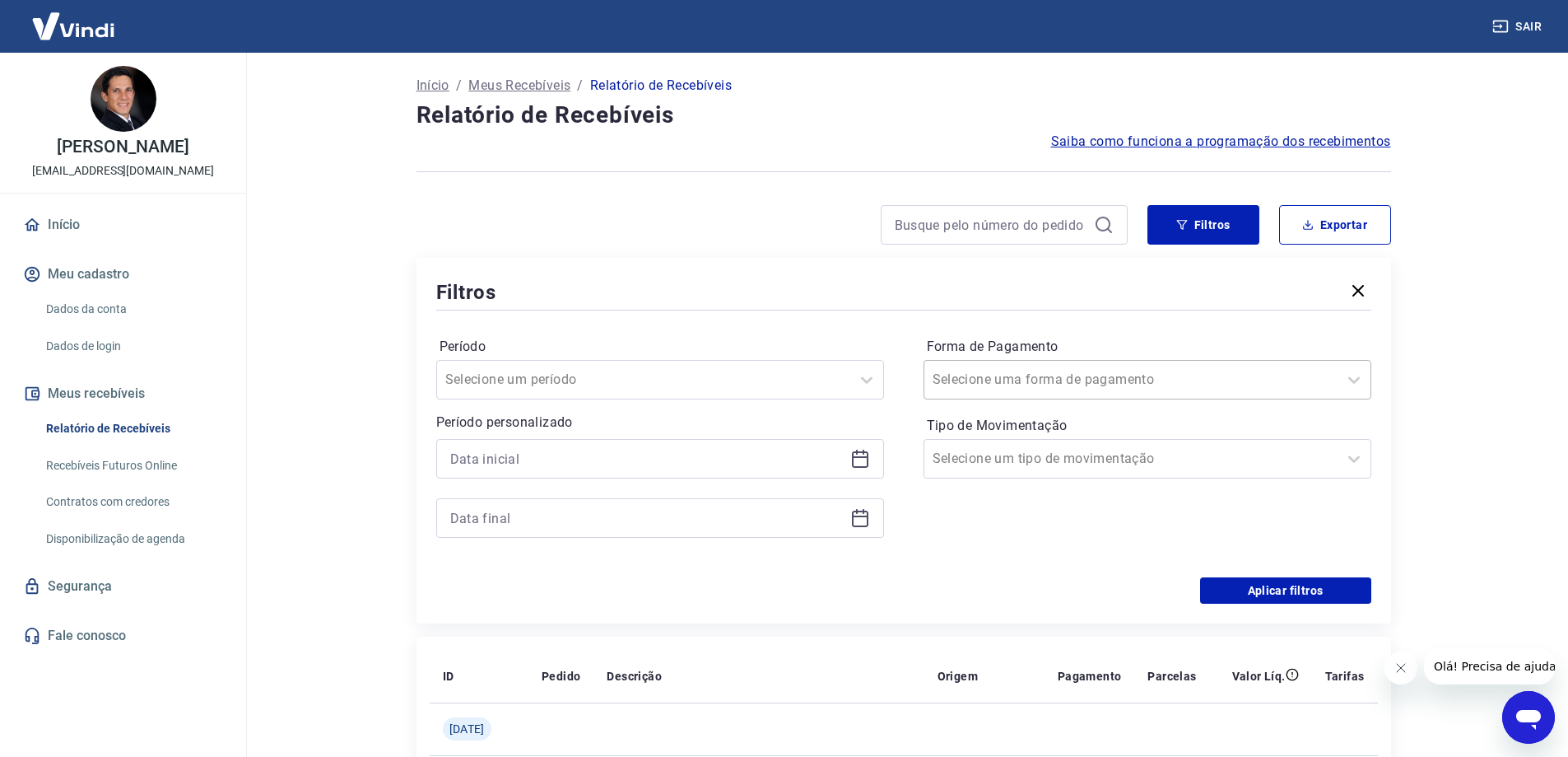
click at [1090, 384] on div at bounding box center [1131, 380] width 396 height 23
click at [765, 362] on div "Selecione um período" at bounding box center [660, 380] width 448 height 40
click at [637, 231] on div at bounding box center [772, 225] width 711 height 40
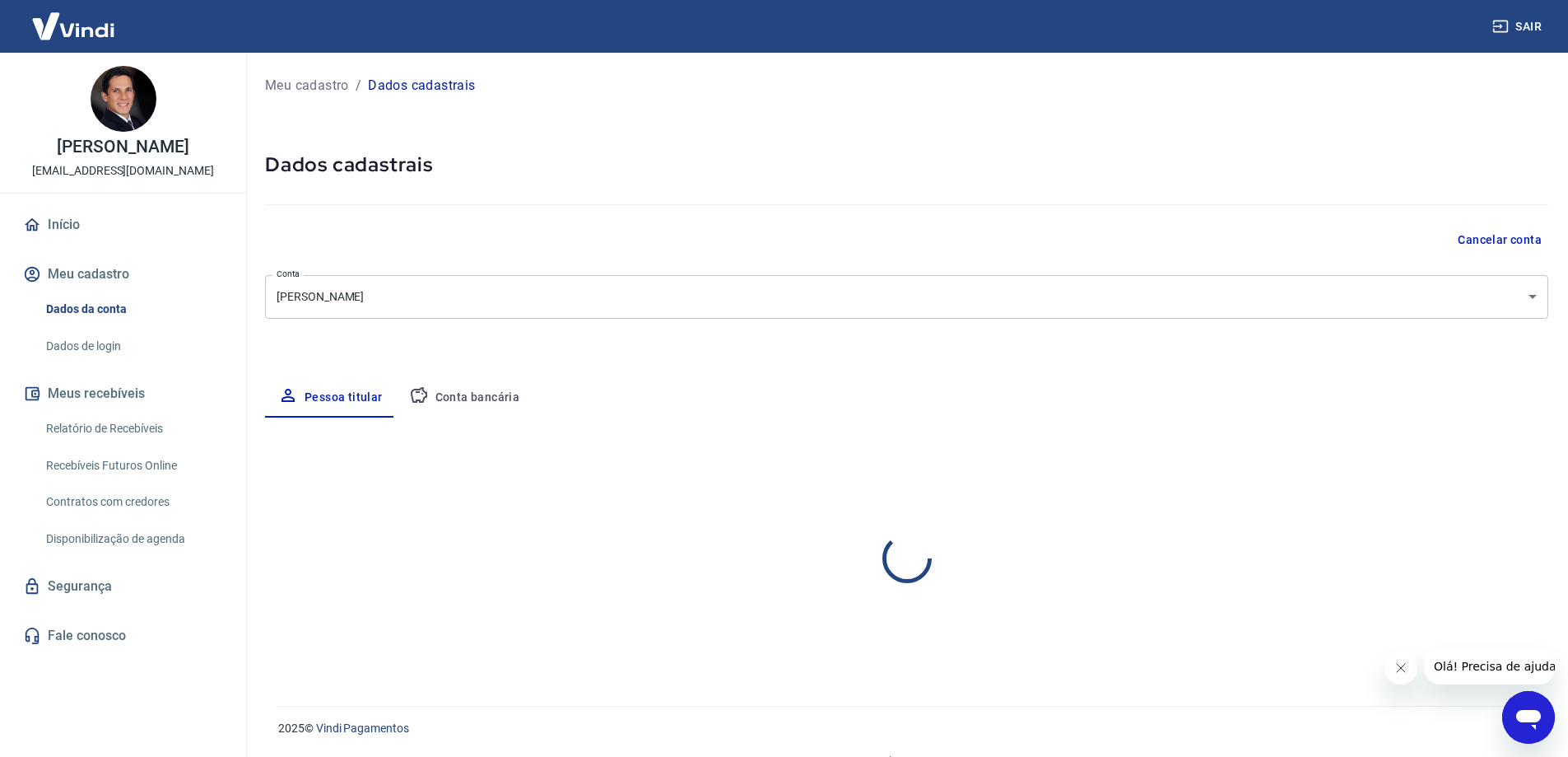
select select "CE"
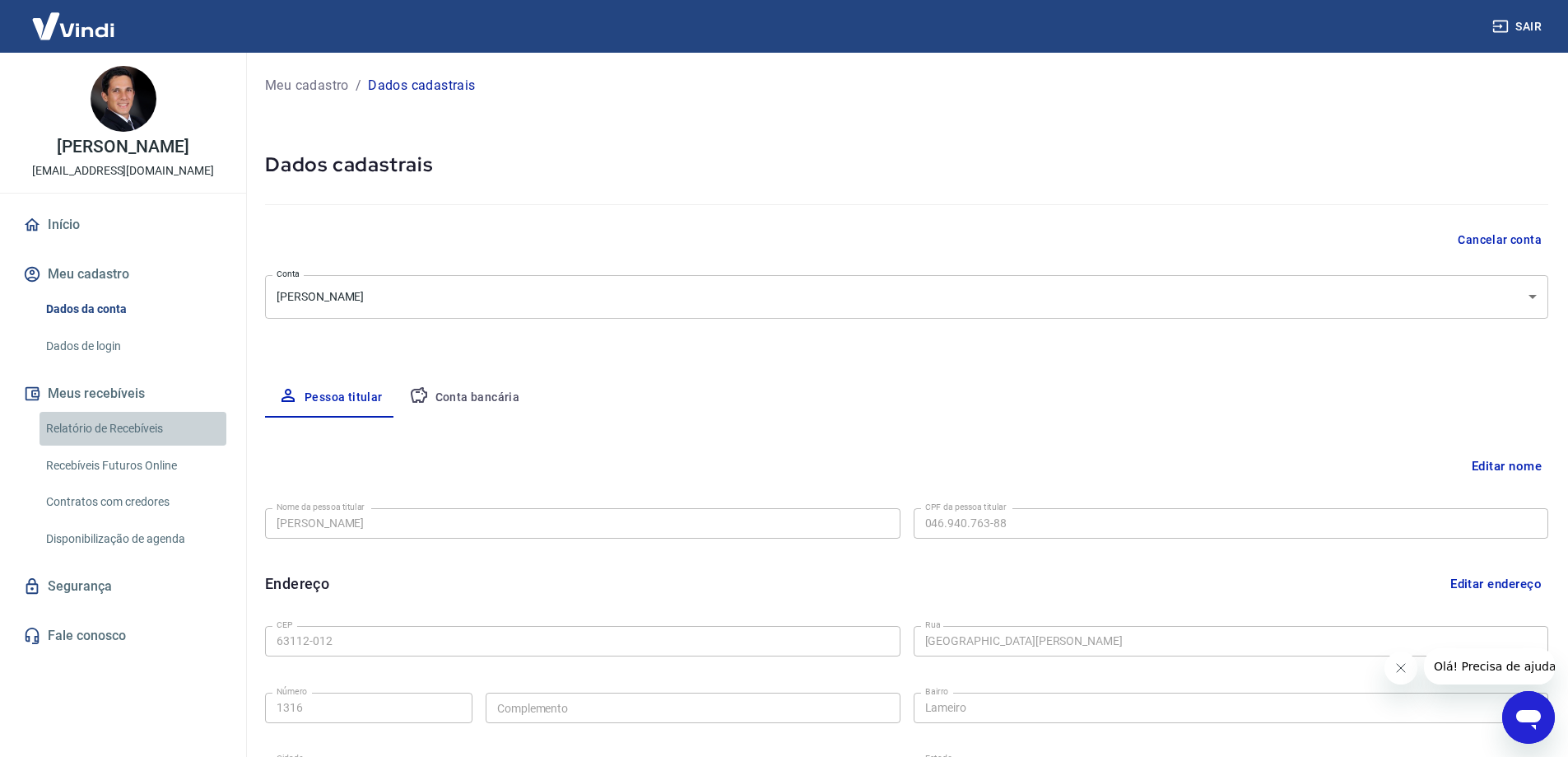
click at [165, 435] on link "Relatório de Recebíveis" at bounding box center [133, 429] width 187 height 34
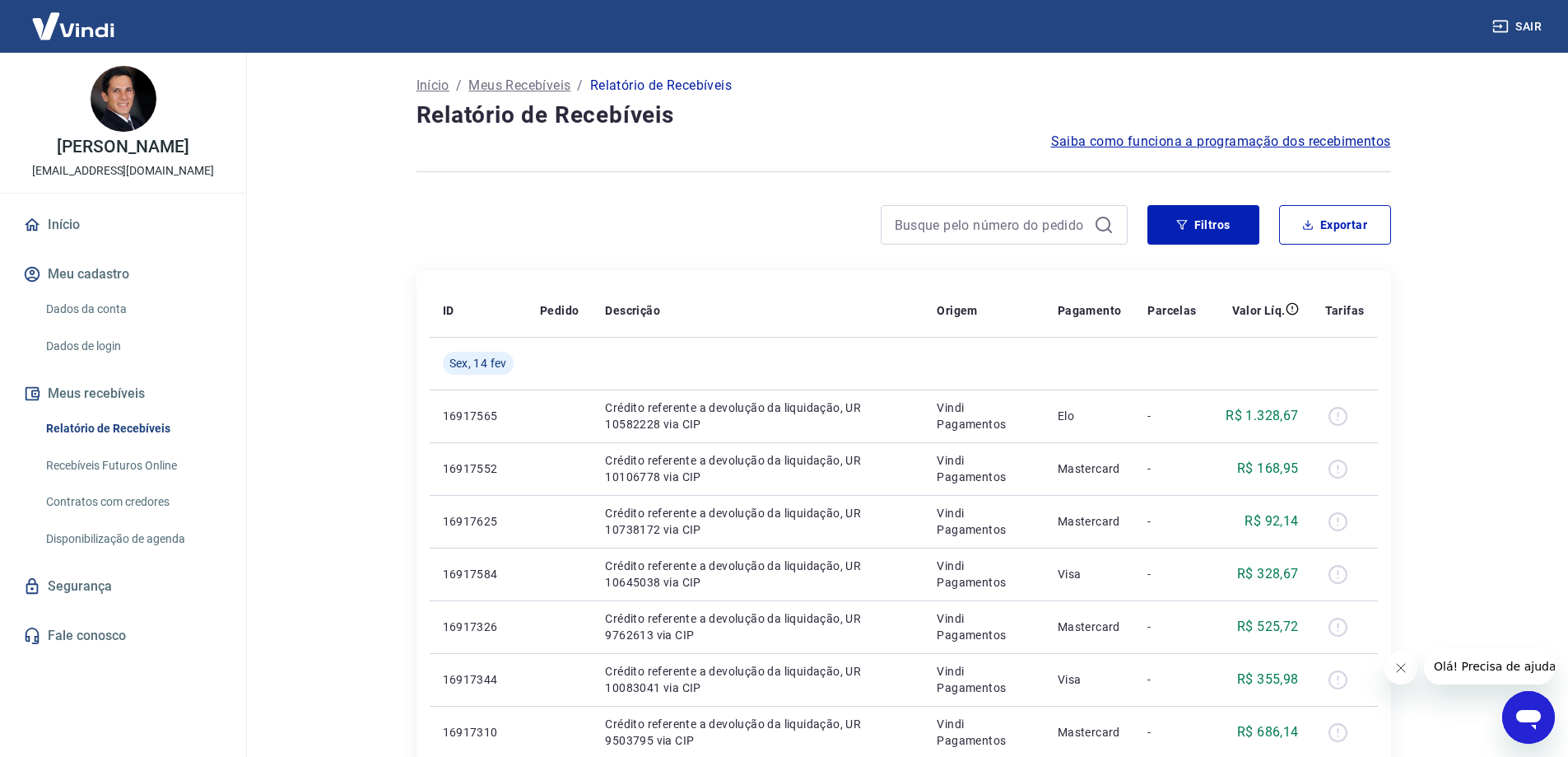
click at [167, 462] on link "Recebíveis Futuros Online" at bounding box center [133, 466] width 187 height 34
click at [158, 469] on link "Recebíveis Futuros Online" at bounding box center [133, 466] width 187 height 34
click at [81, 214] on link "Início" at bounding box center [123, 225] width 207 height 36
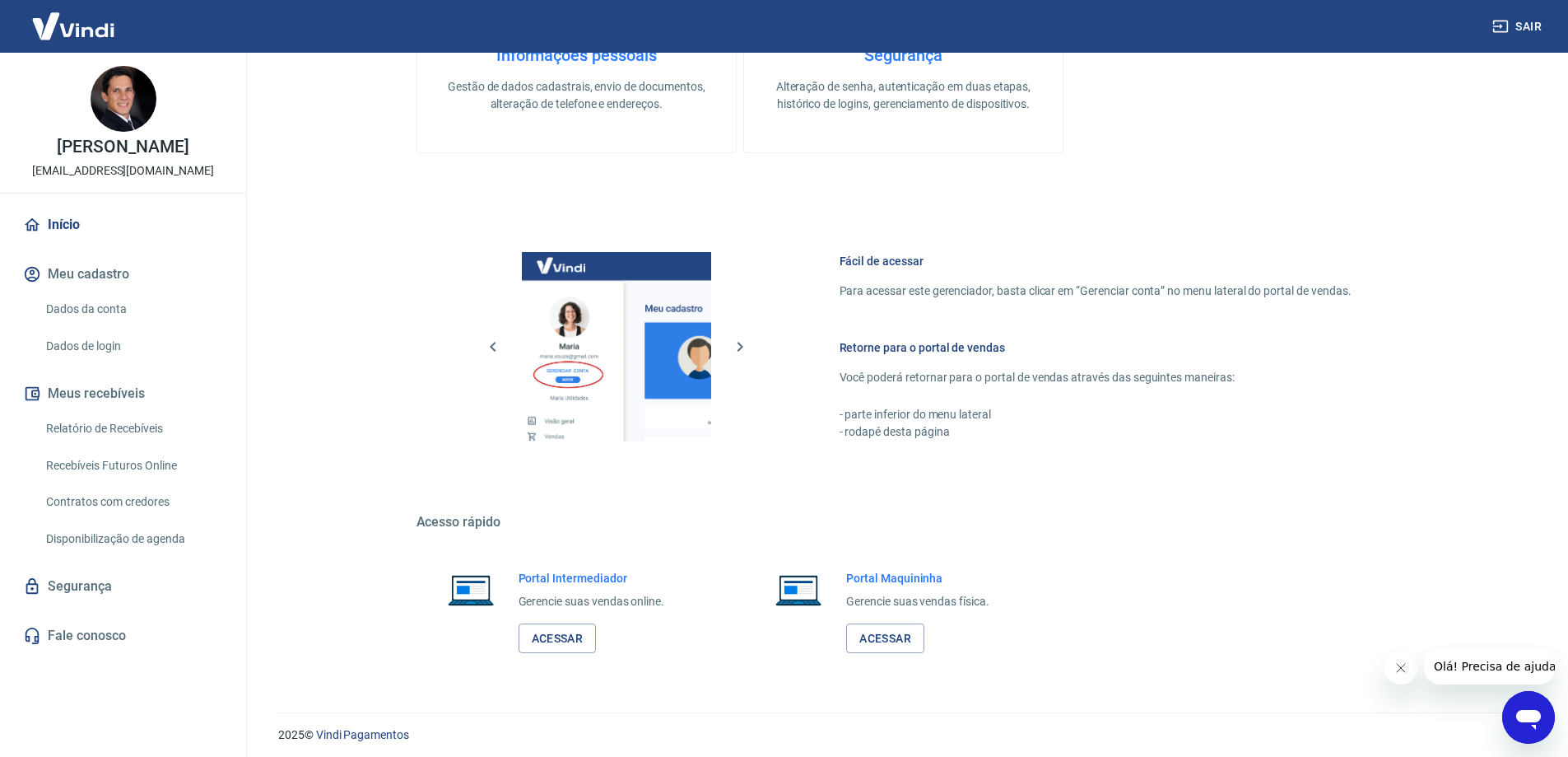
scroll to position [698, 0]
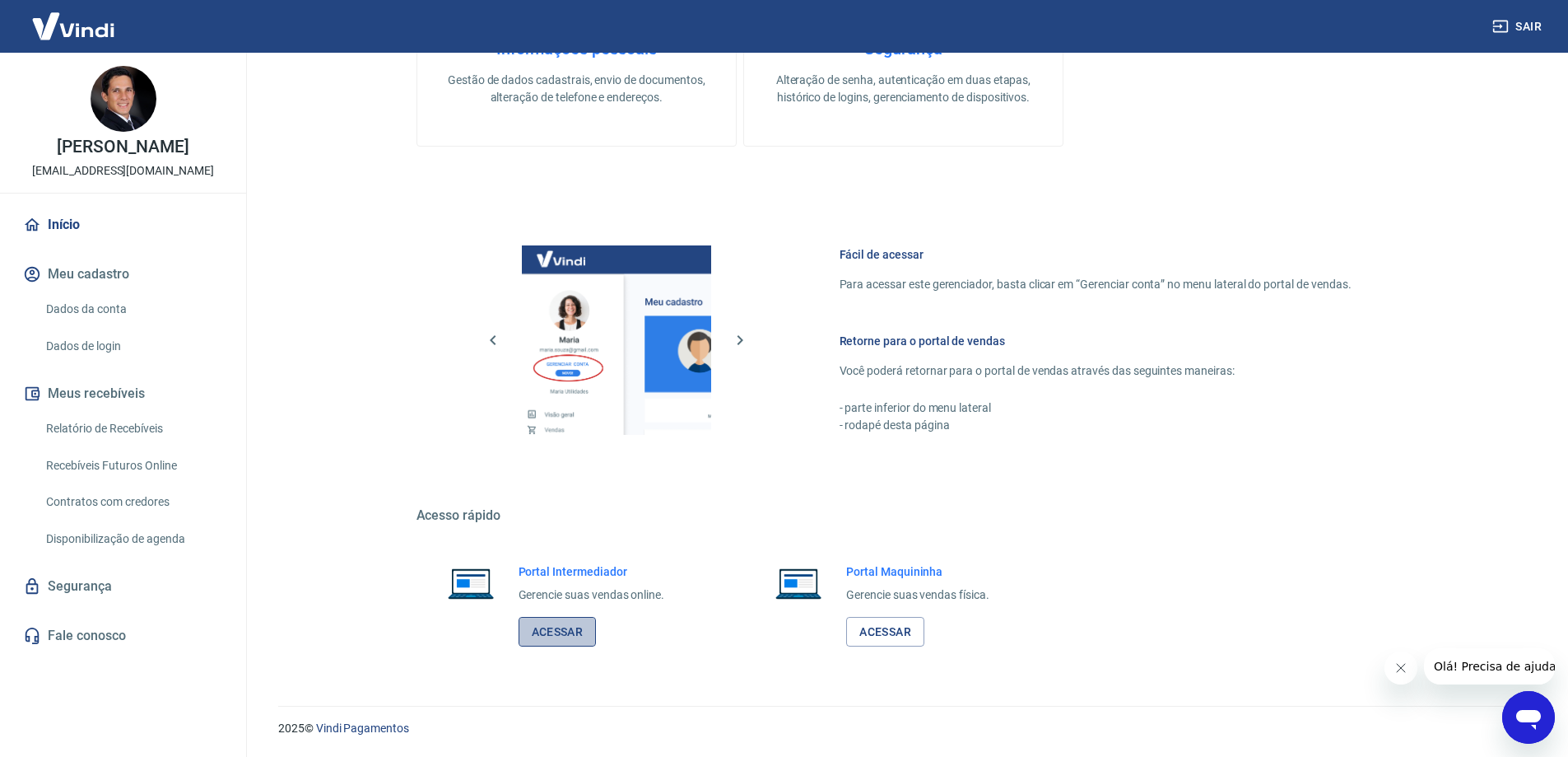
click at [574, 636] on link "Acessar" at bounding box center [557, 632] width 78 height 30
click at [865, 627] on link "Acessar" at bounding box center [885, 632] width 78 height 30
click at [551, 633] on link "Acessar" at bounding box center [557, 632] width 78 height 30
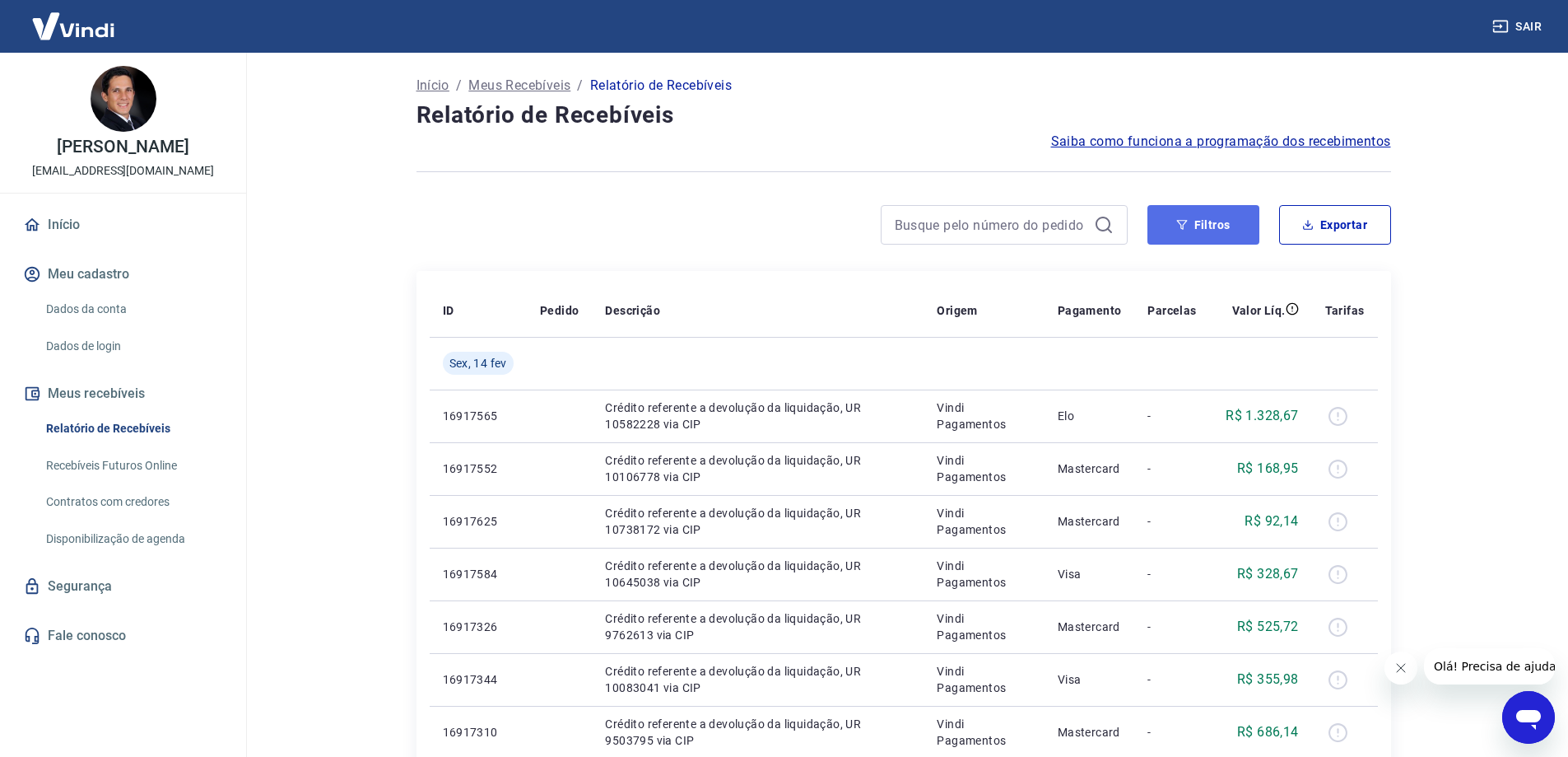
click at [1165, 221] on button "Filtros" at bounding box center [1203, 225] width 112 height 40
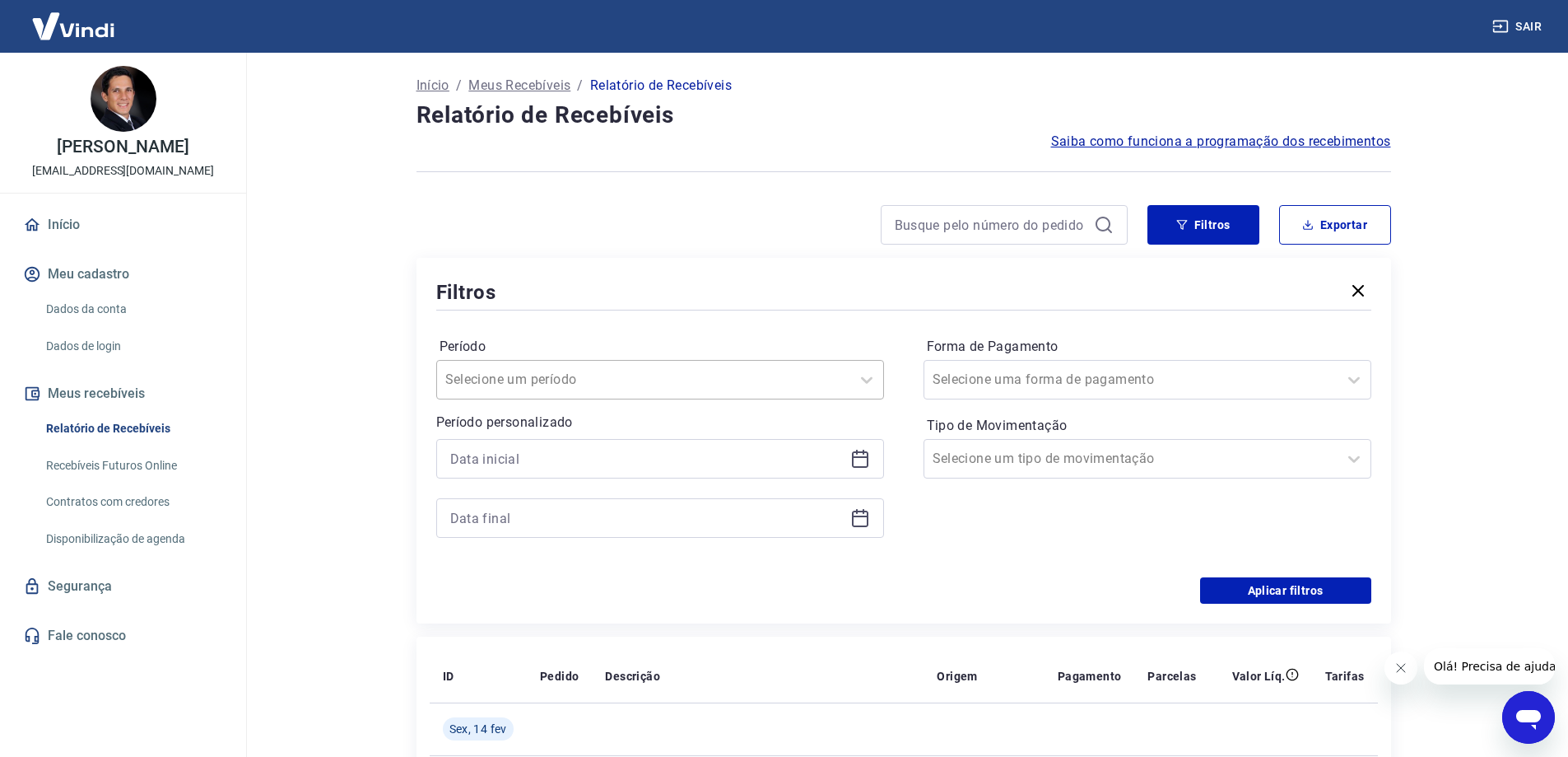
click at [745, 380] on div at bounding box center [643, 380] width 396 height 23
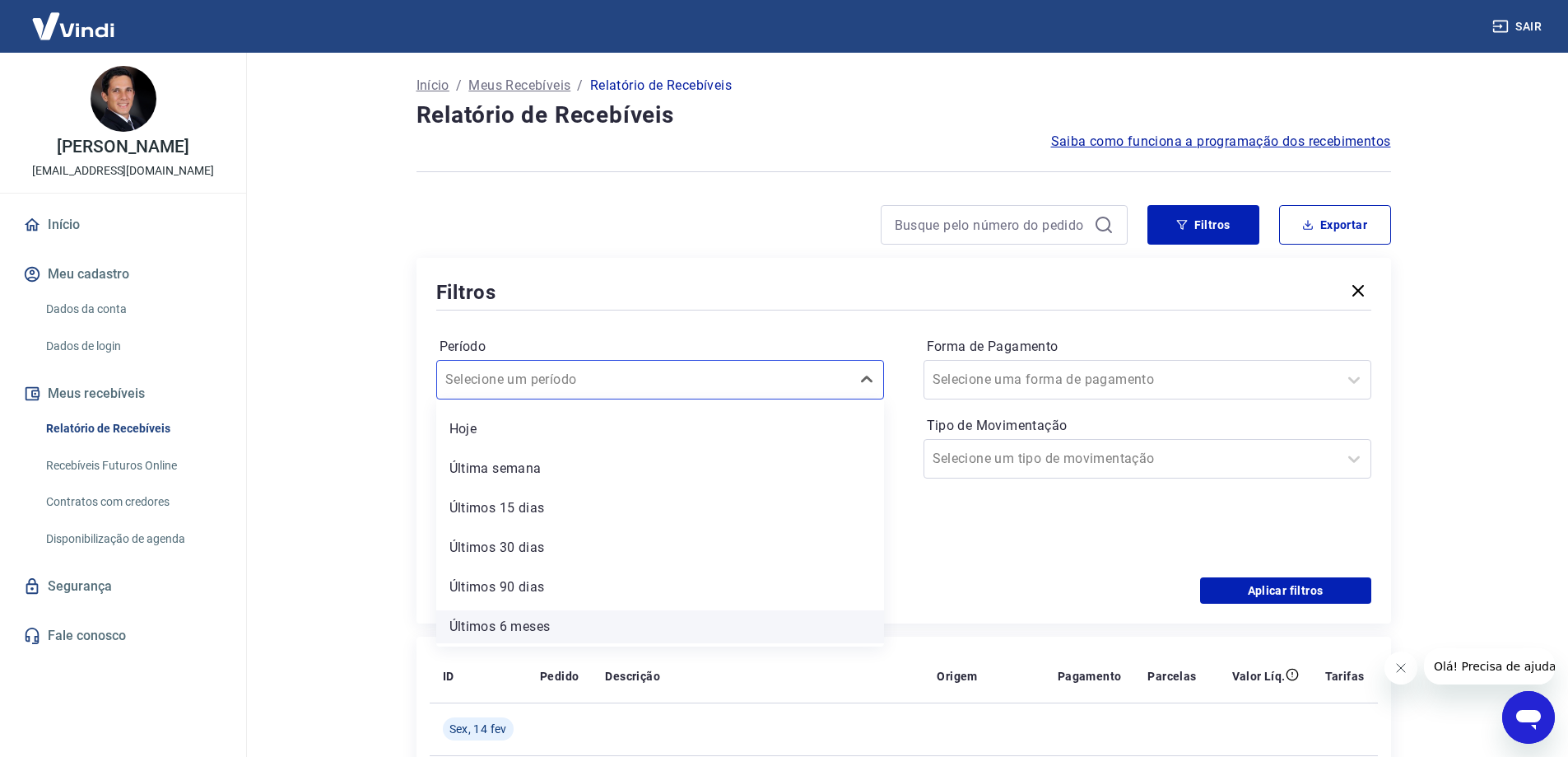
click at [564, 636] on div "Últimos 6 meses" at bounding box center [660, 626] width 448 height 33
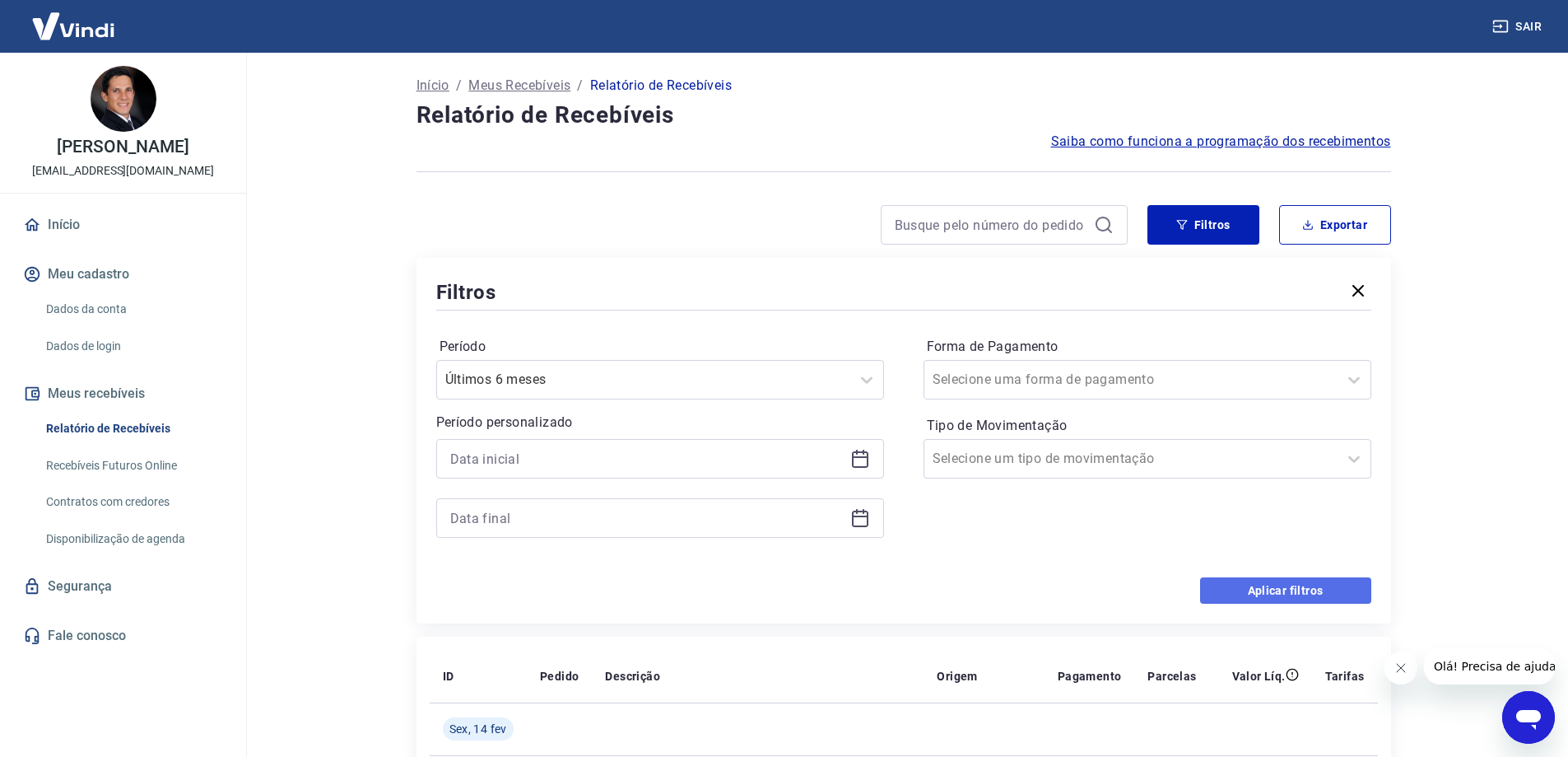
click at [1242, 583] on button "Aplicar filtros" at bounding box center [1287, 591] width 172 height 27
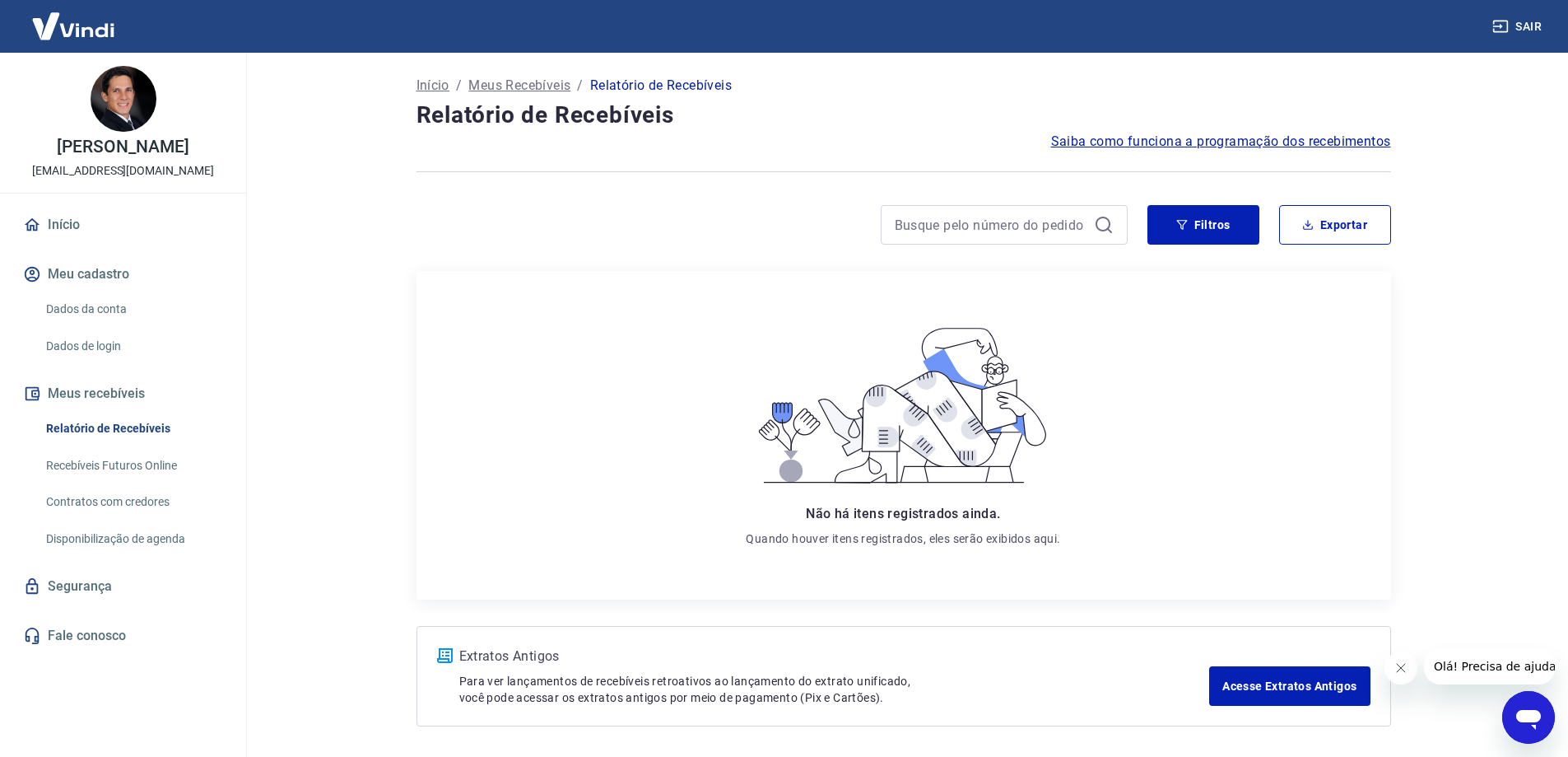
scroll to position [61, 0]
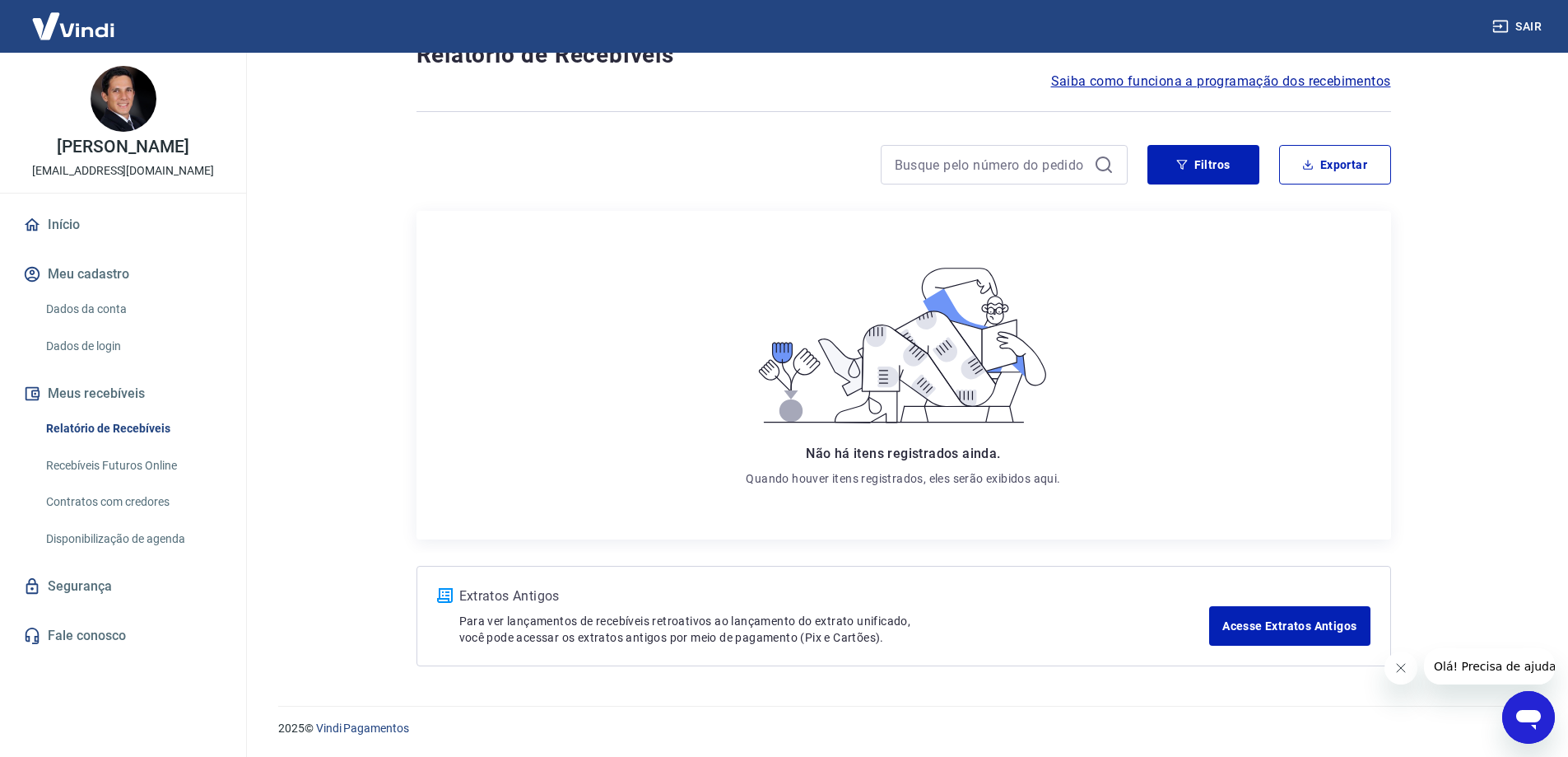
click at [97, 313] on link "Dados da conta" at bounding box center [133, 309] width 187 height 34
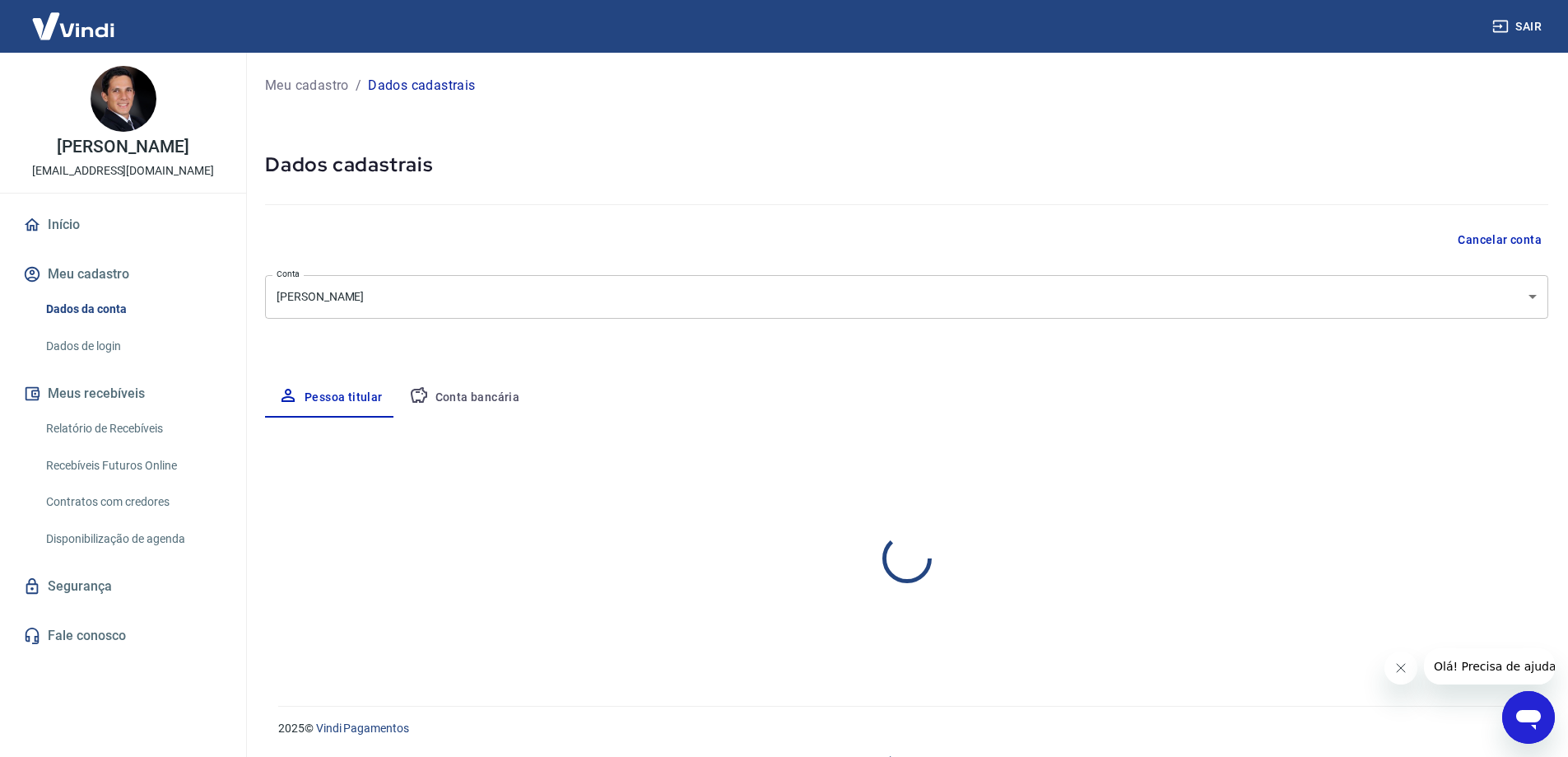
select select "CE"
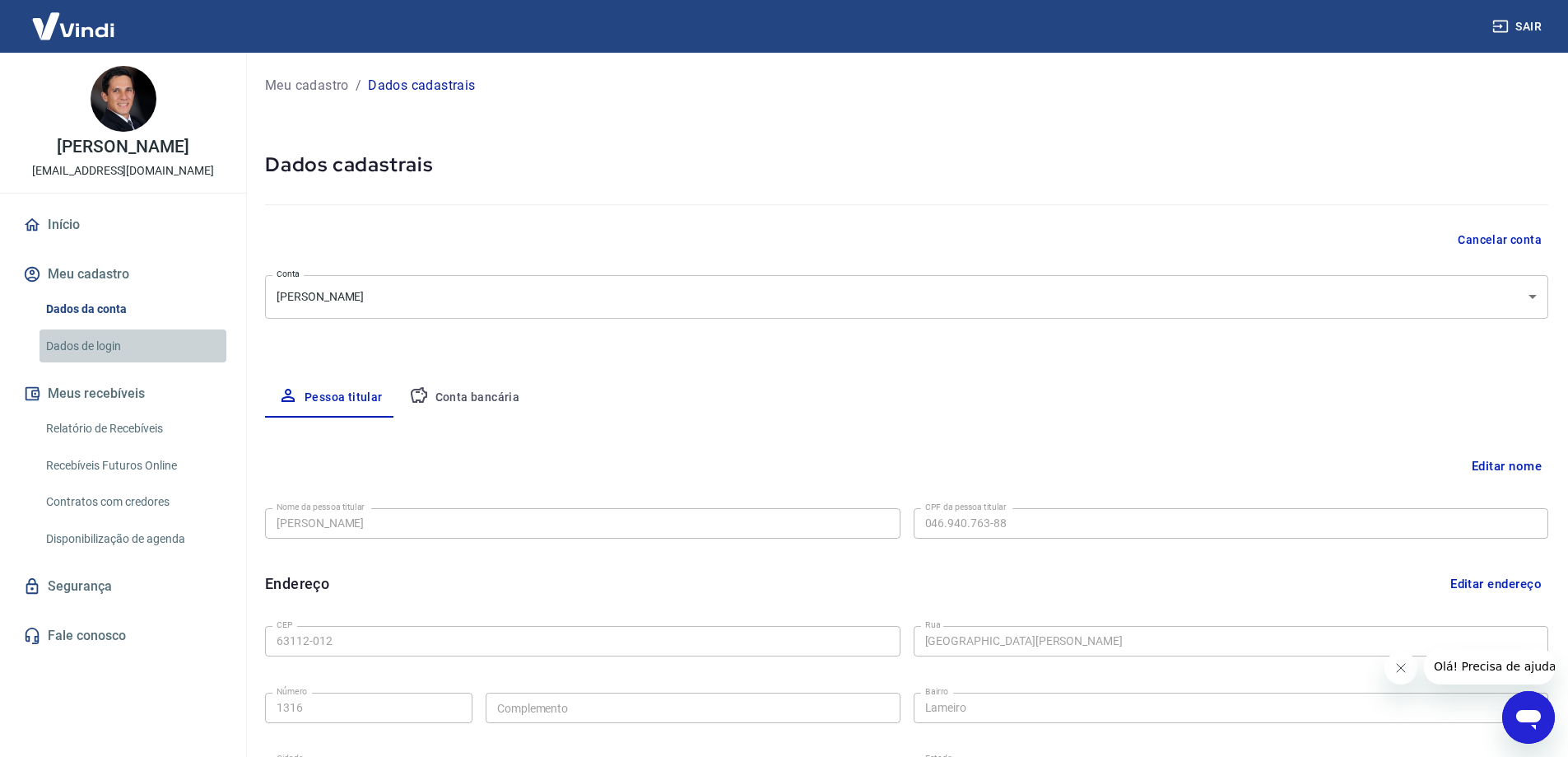
click at [101, 351] on link "Dados de login" at bounding box center [133, 346] width 187 height 34
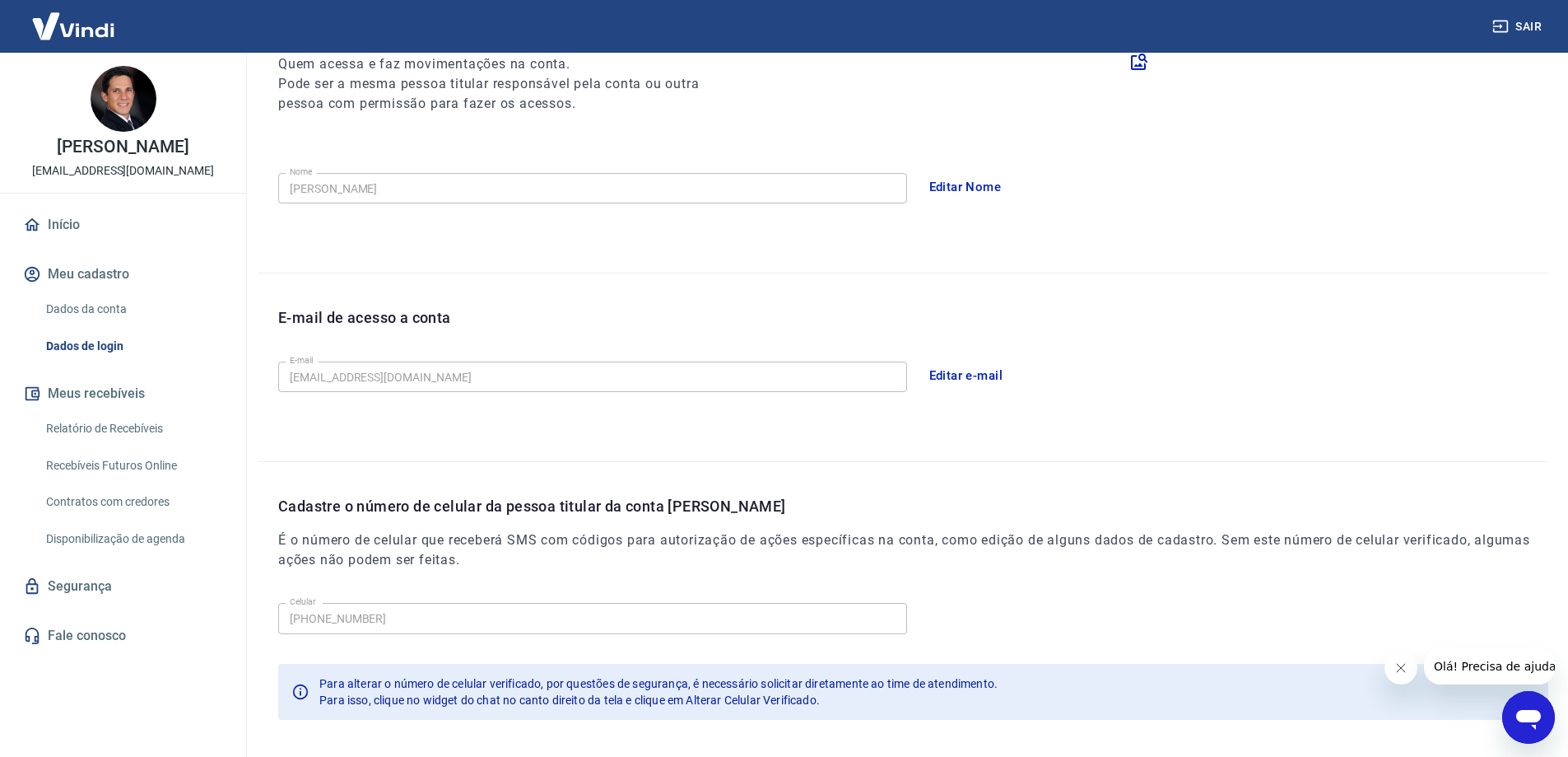
scroll to position [298, 0]
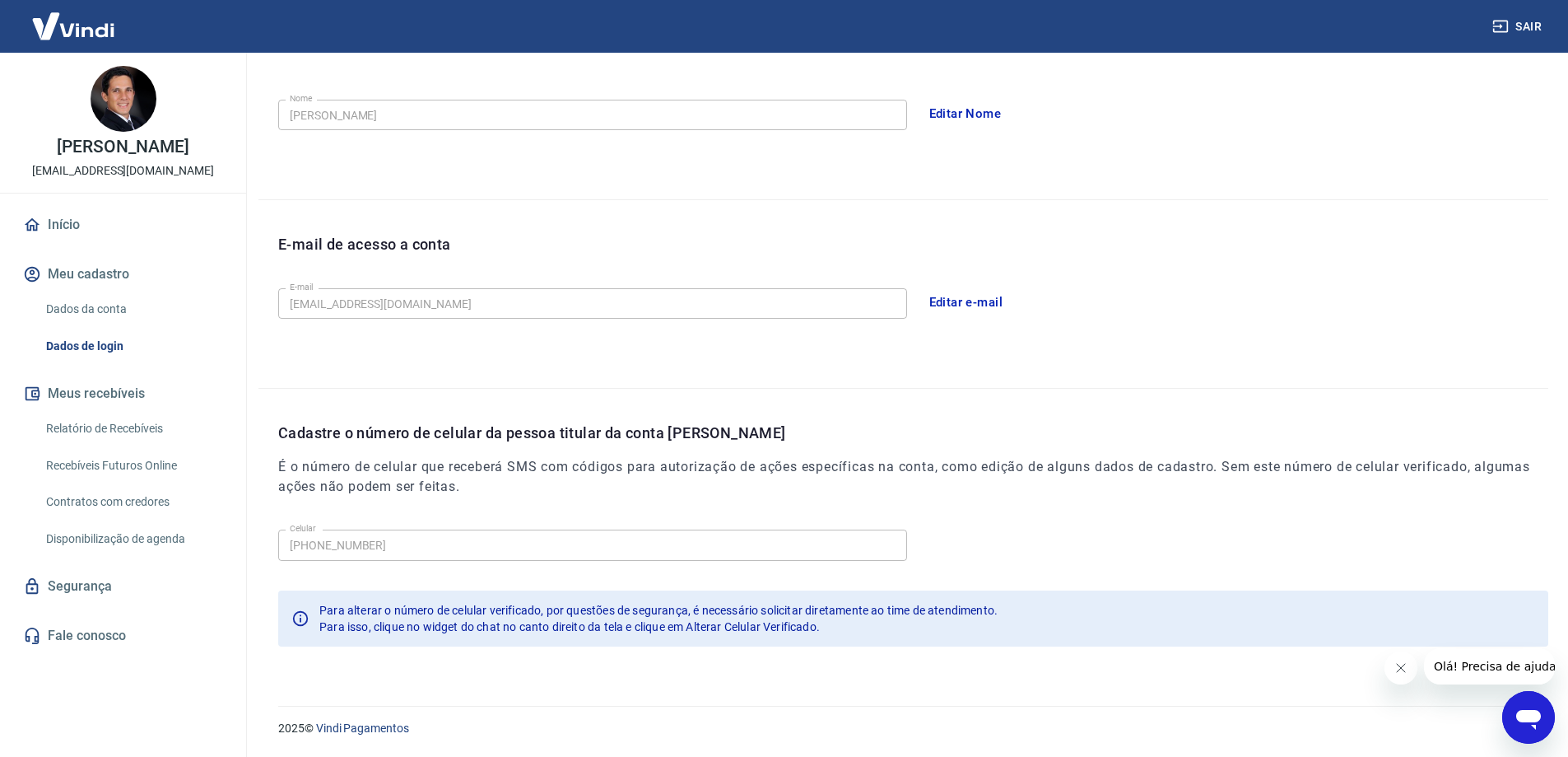
click at [112, 398] on button "Meus recebíveis" at bounding box center [123, 393] width 207 height 36
click at [116, 429] on link "Relatório de Recebíveis" at bounding box center [133, 429] width 187 height 34
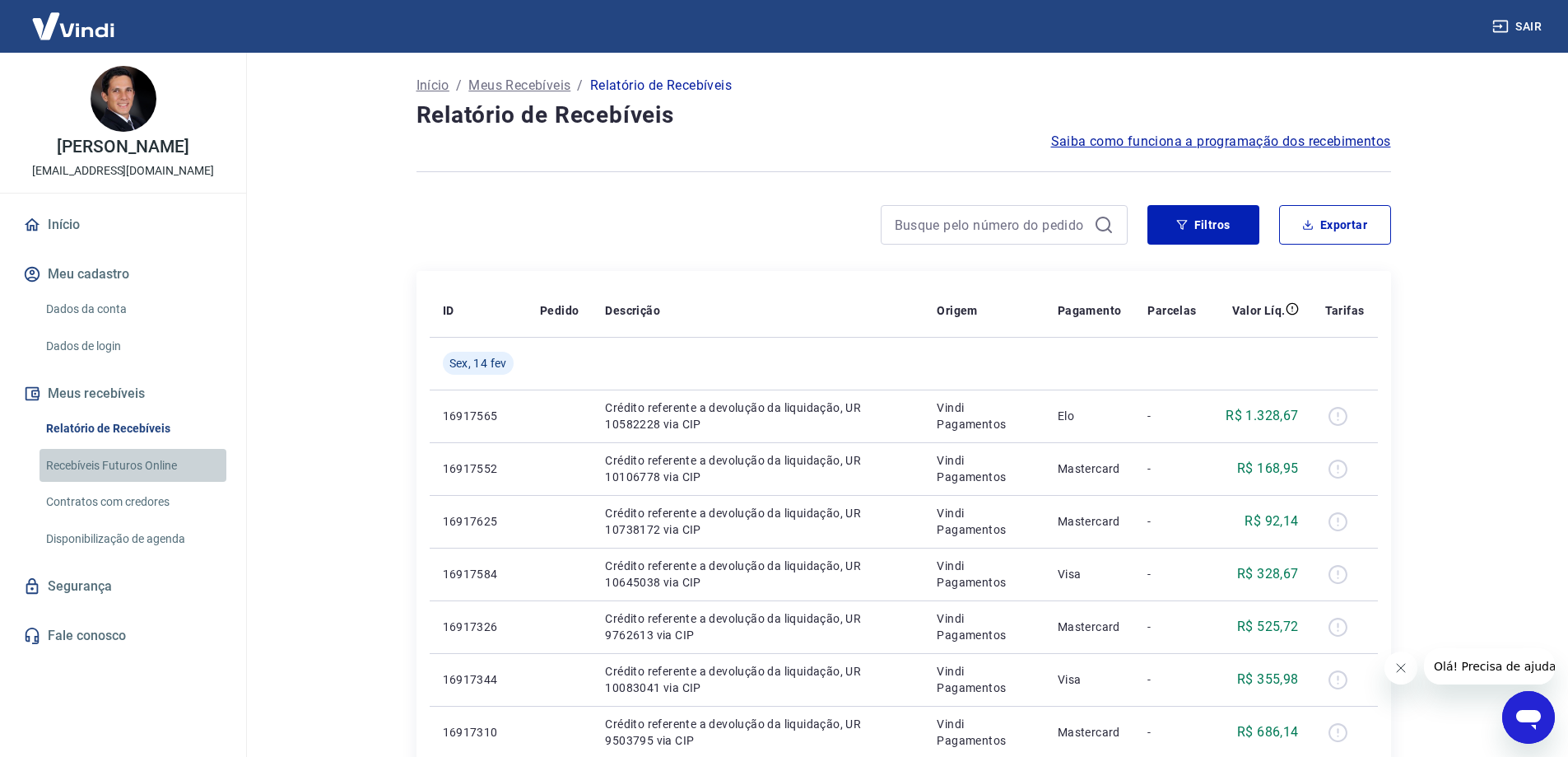
click at [113, 467] on link "Recebíveis Futuros Online" at bounding box center [133, 466] width 187 height 34
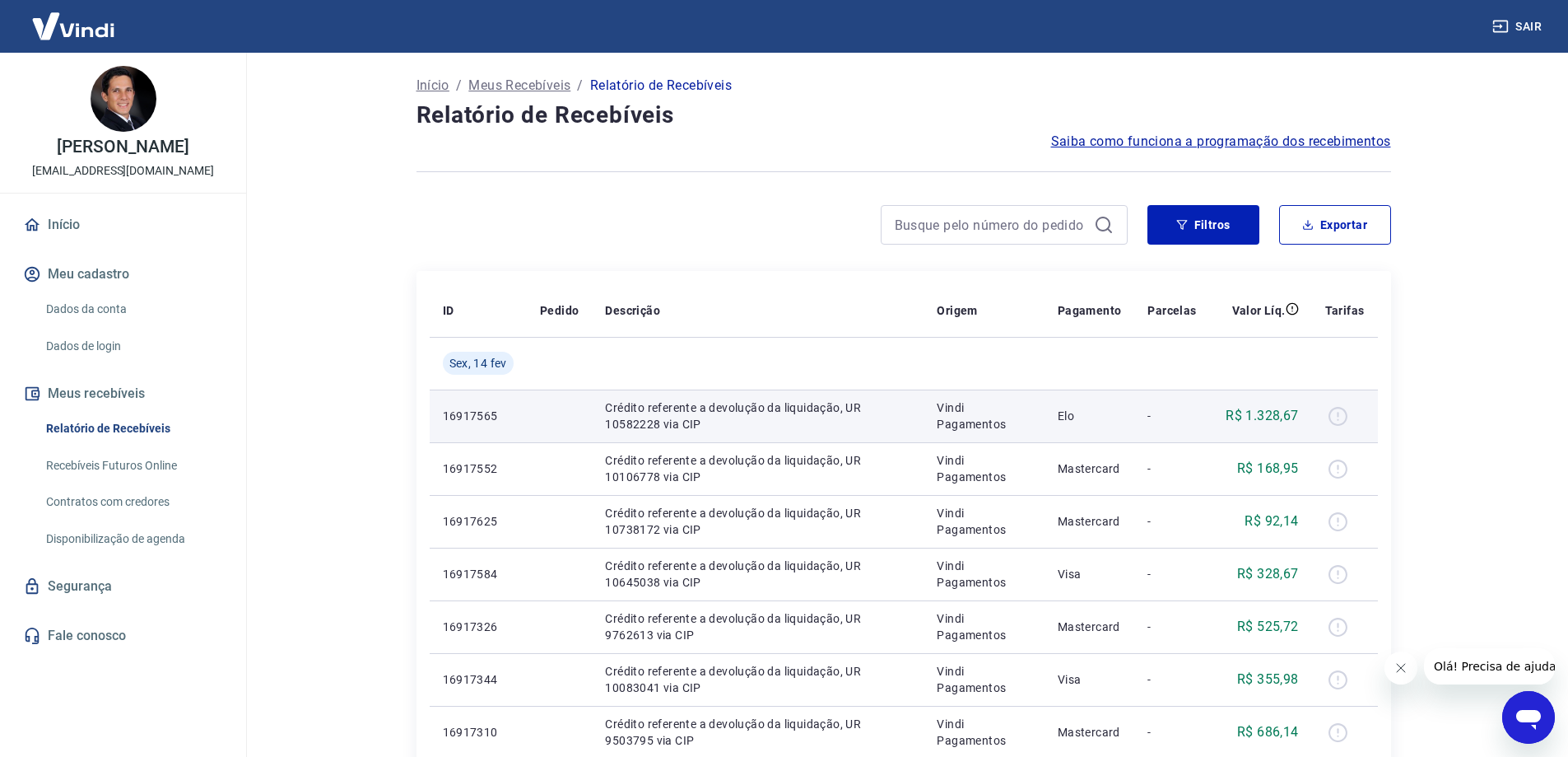
drag, startPoint x: 1344, startPoint y: 403, endPoint x: 1343, endPoint y: 414, distance: 11.0
click at [1344, 406] on div at bounding box center [1345, 416] width 40 height 27
click at [1343, 414] on div at bounding box center [1345, 416] width 40 height 27
click at [1341, 420] on div at bounding box center [1345, 416] width 40 height 27
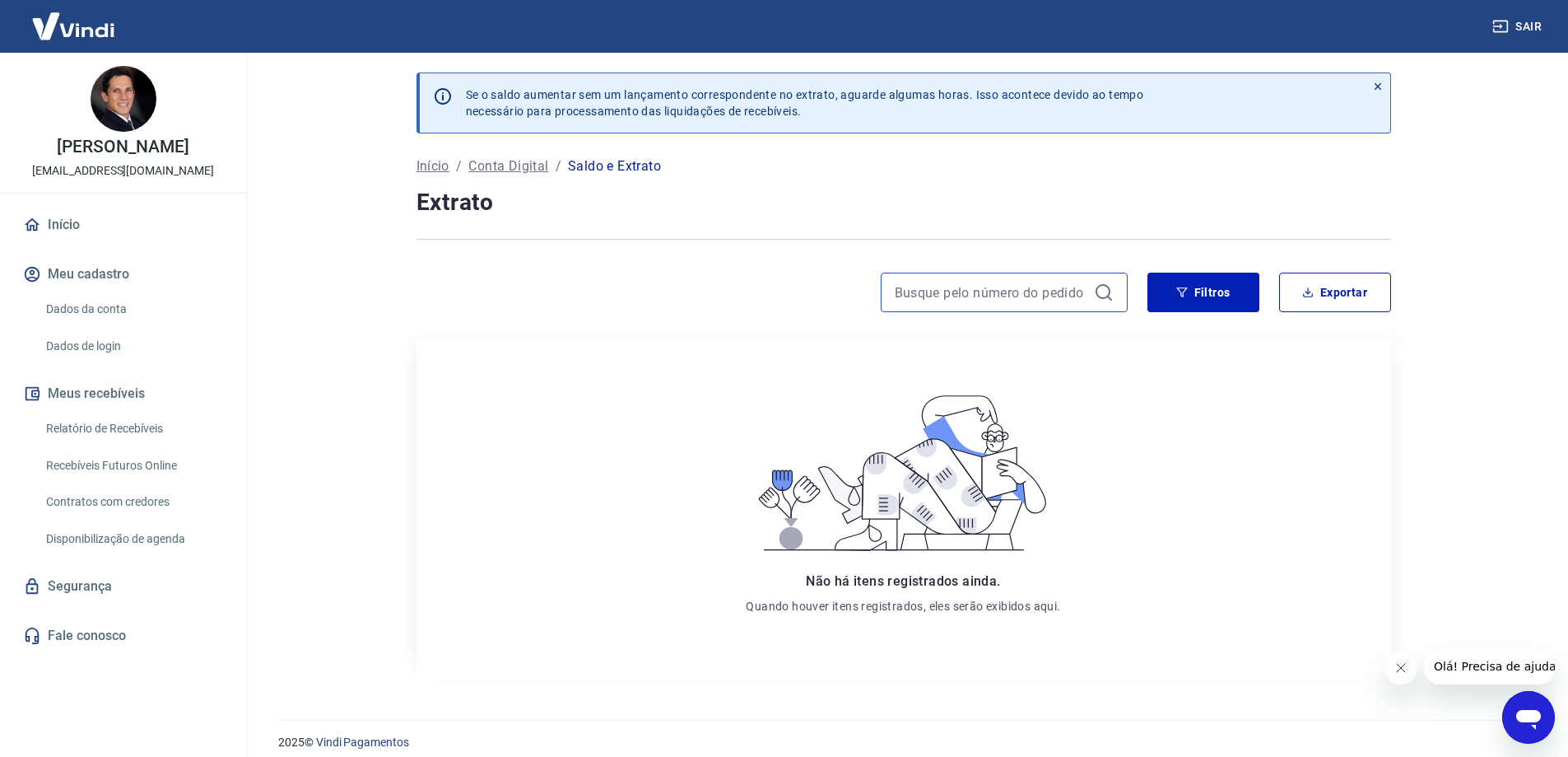
click at [1056, 292] on input at bounding box center [991, 292] width 193 height 25
click at [1221, 303] on button "Filtros" at bounding box center [1203, 292] width 112 height 40
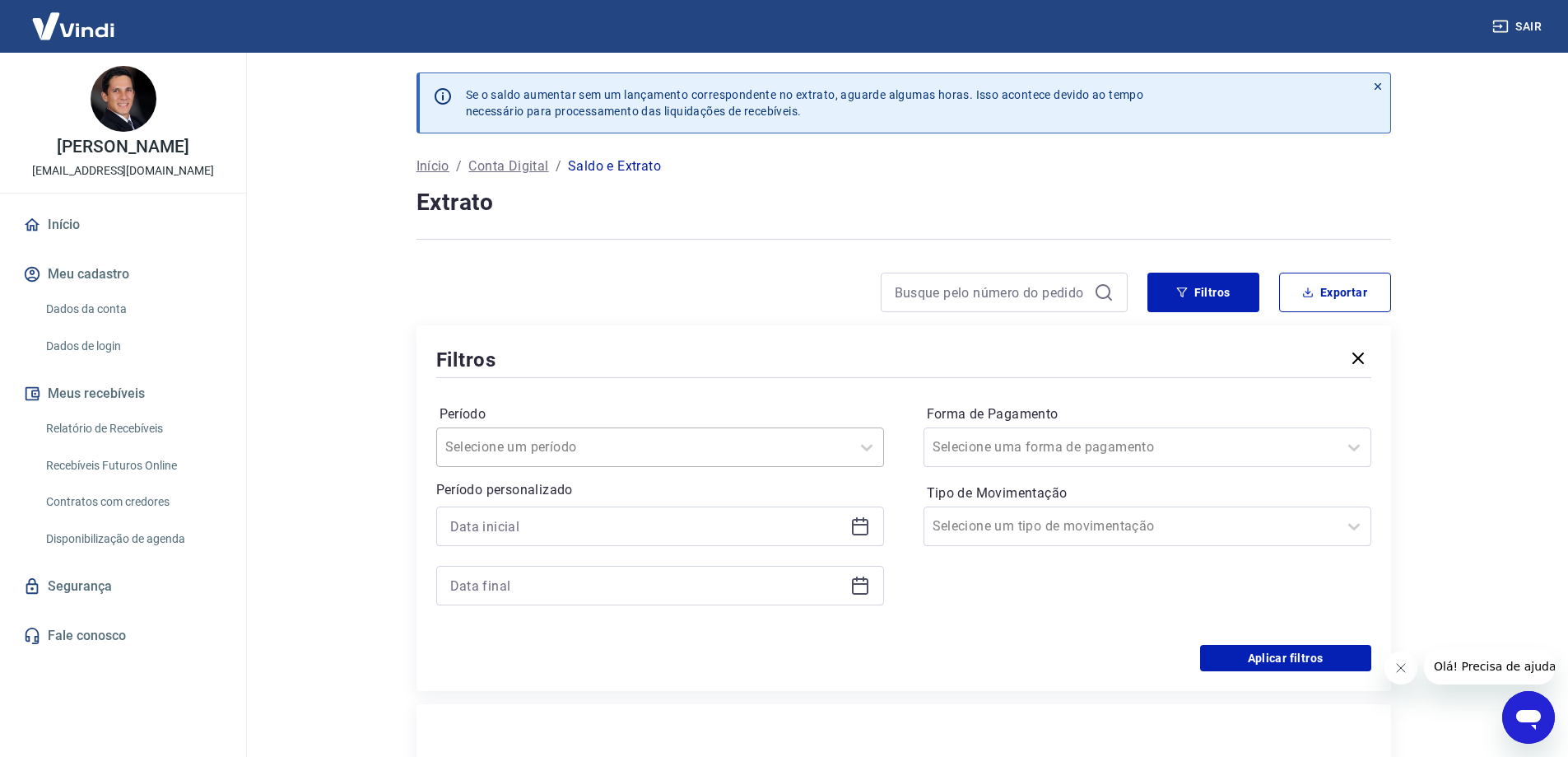
click at [715, 451] on div at bounding box center [643, 447] width 396 height 23
click at [731, 444] on div at bounding box center [643, 447] width 396 height 23
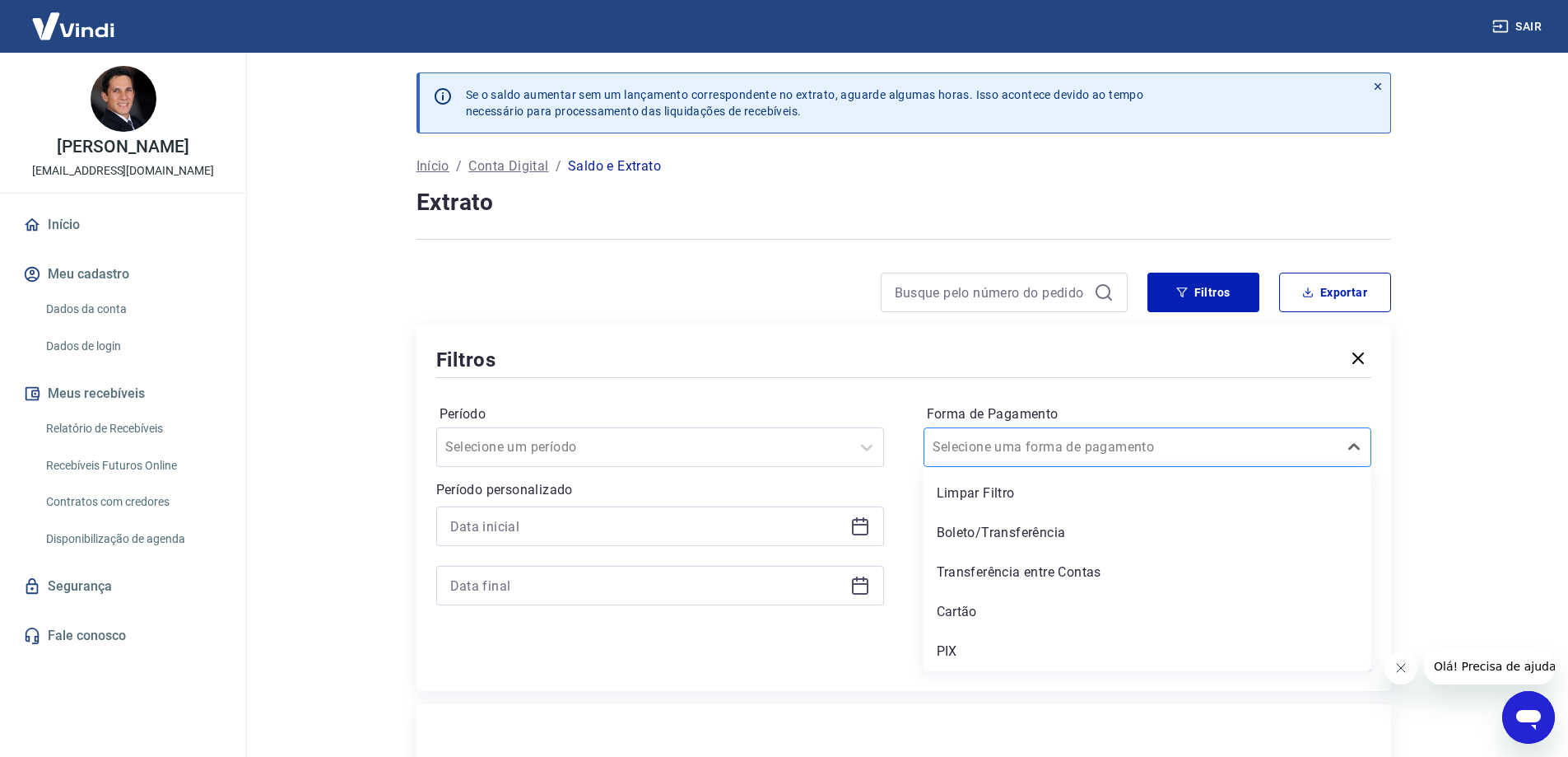
click at [956, 444] on input "Forma de Pagamento" at bounding box center [1016, 447] width 166 height 19
click at [995, 606] on div "Cartão" at bounding box center [1148, 612] width 448 height 33
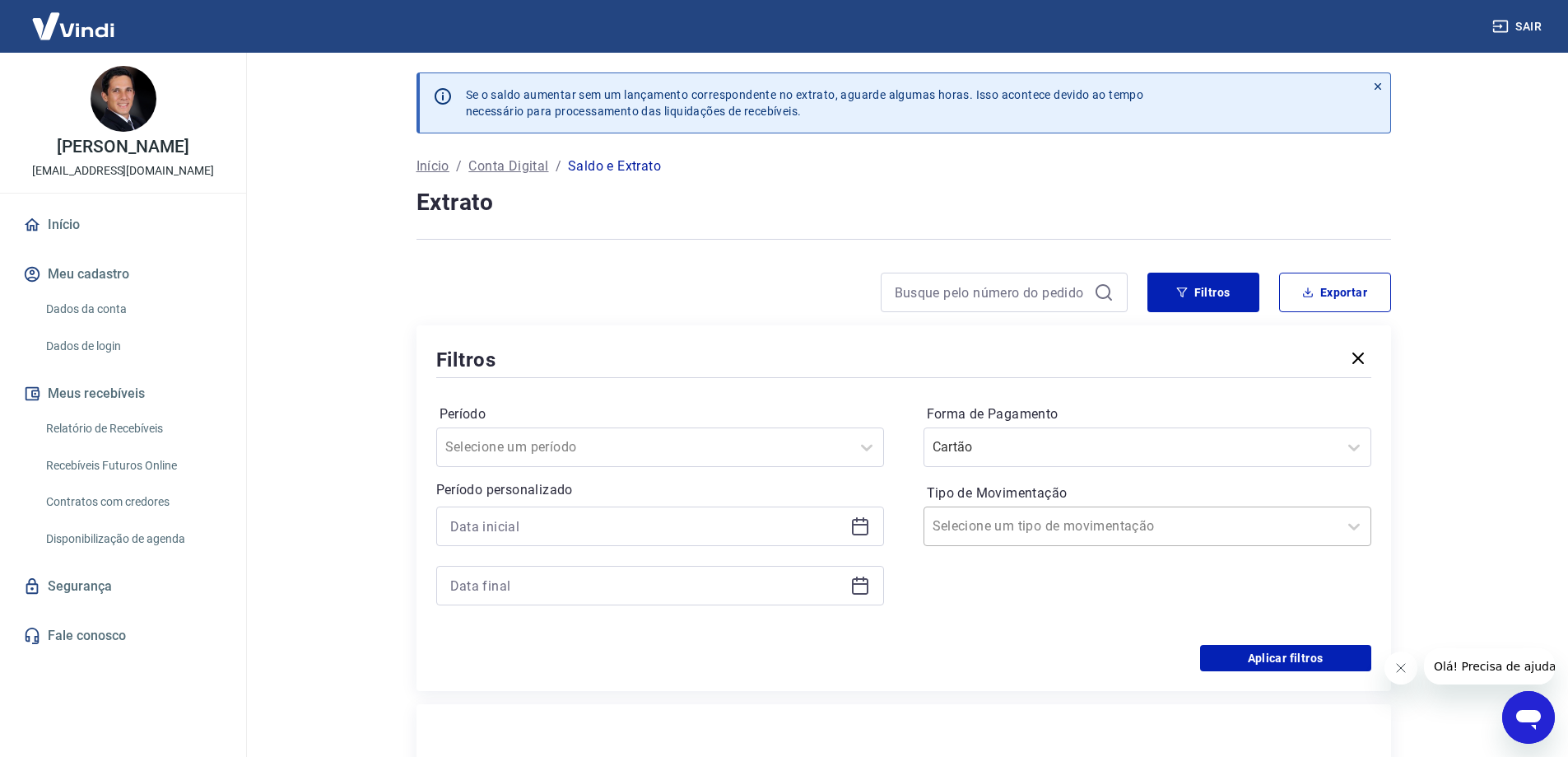
click at [989, 522] on input "Tipo de Movimentação" at bounding box center [1016, 526] width 166 height 19
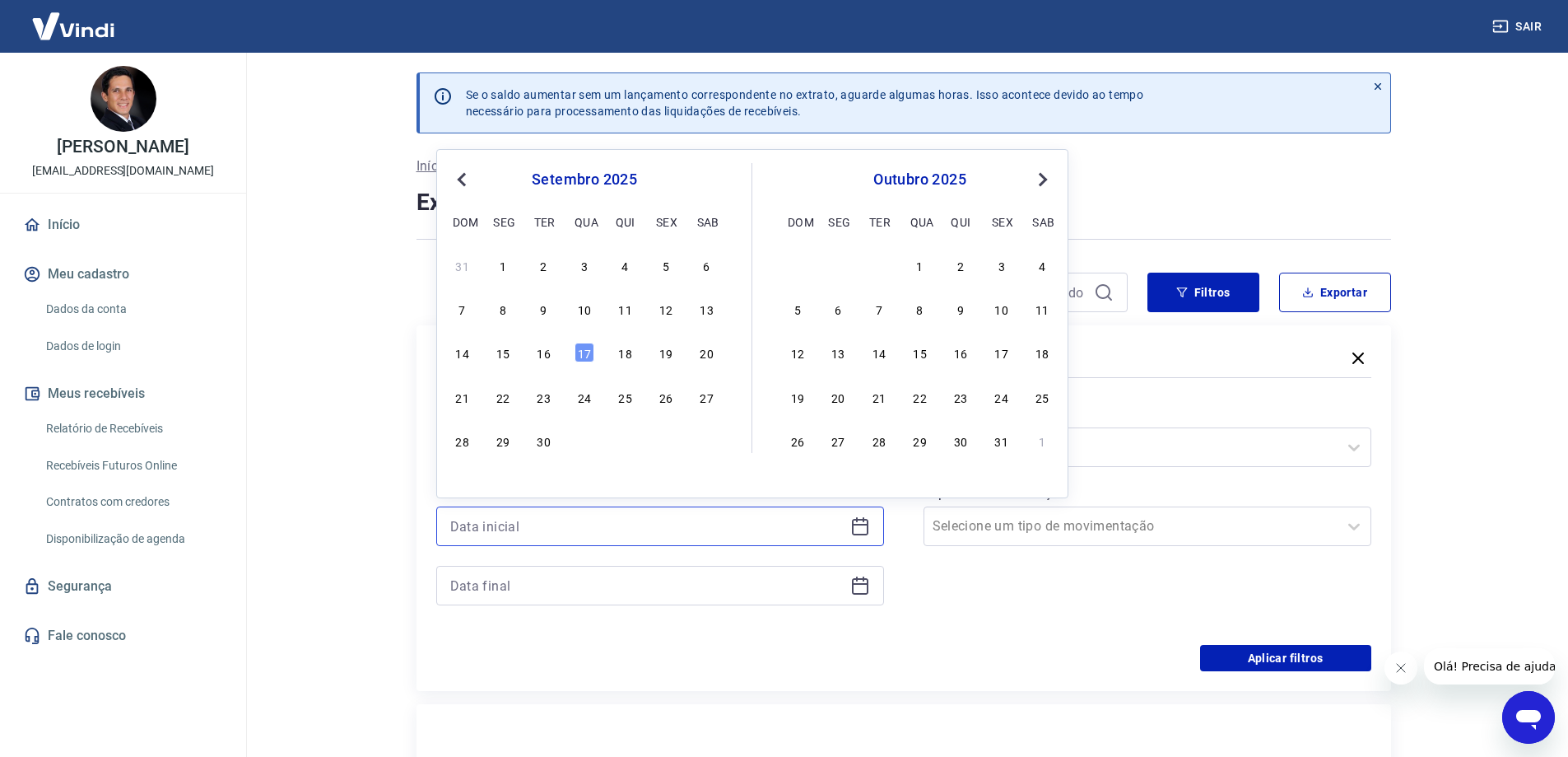
click at [819, 532] on input at bounding box center [647, 527] width 394 height 25
type input "[DATE]"
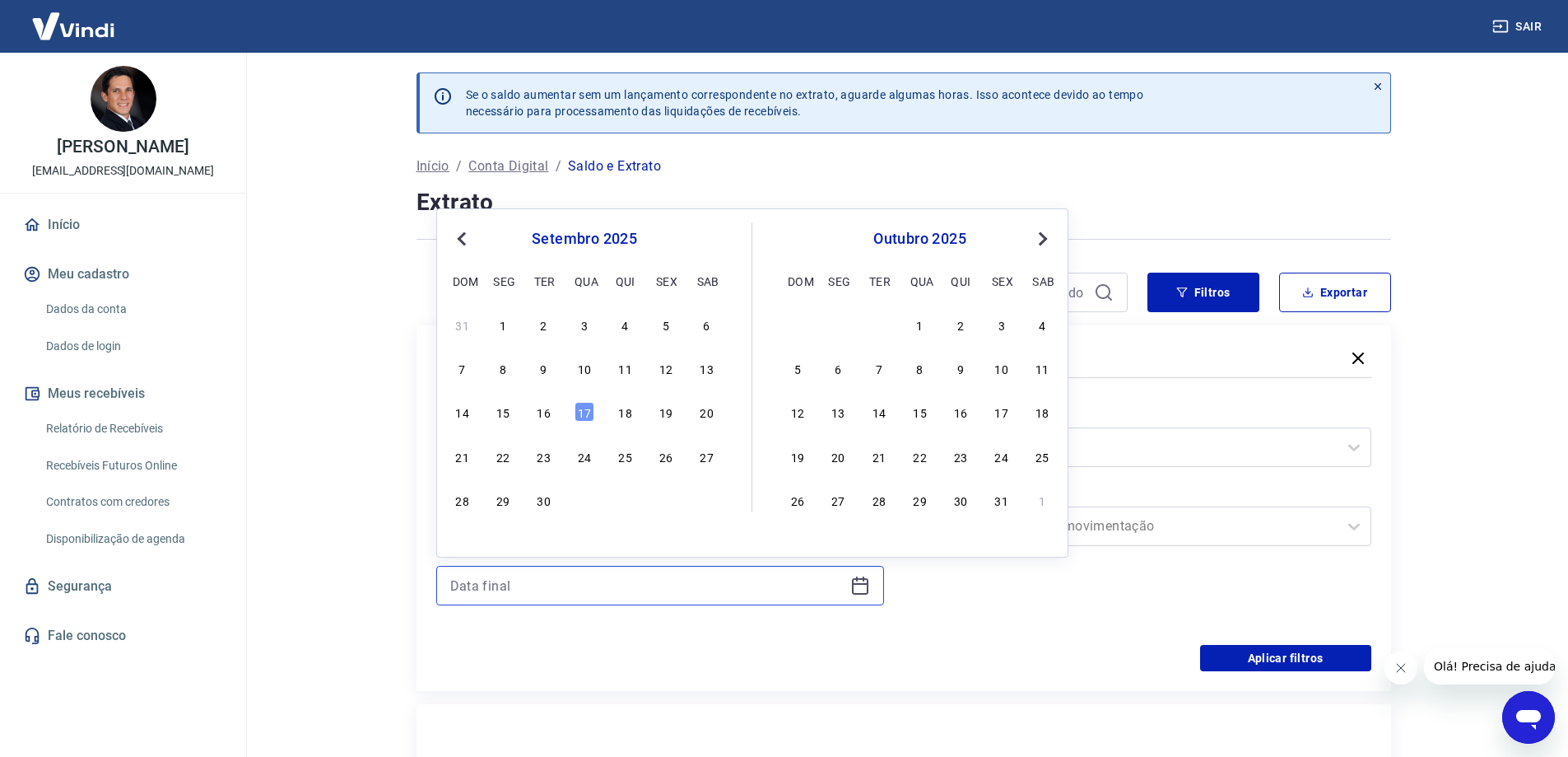
click at [679, 582] on input at bounding box center [647, 586] width 394 height 25
type input "[DATE]"
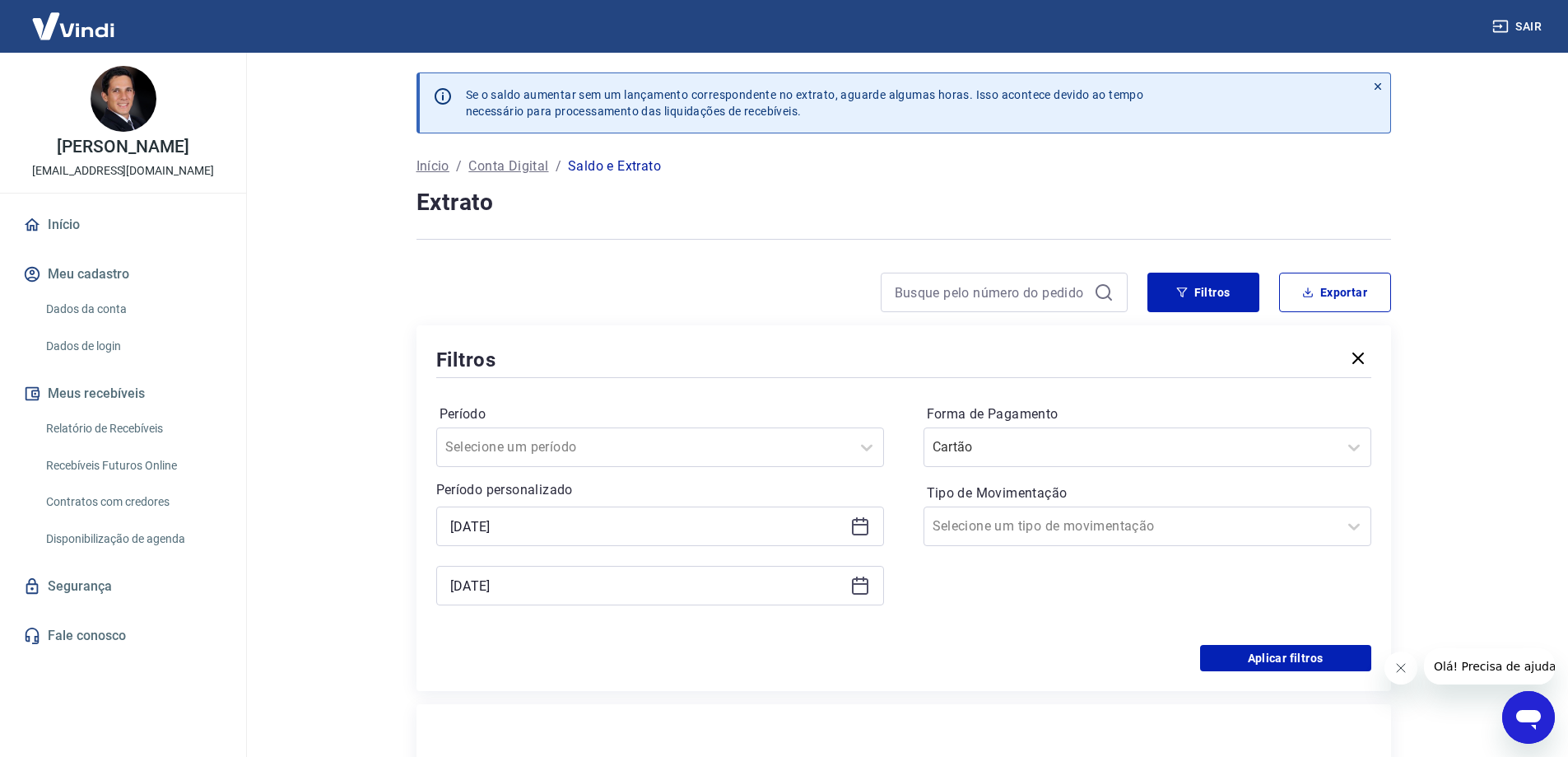
click at [1038, 606] on div "Forma de Pagamento Cartão Tipo de Movimentação Selecione um tipo de movimentação" at bounding box center [1148, 513] width 448 height 224
drag, startPoint x: 1318, startPoint y: 637, endPoint x: 1300, endPoint y: 658, distance: 27.7
click at [1316, 639] on div "Período Selecione um período Período personalizado [DATE] [DATE] Forma de Pagam…" at bounding box center [903, 514] width 935 height 264
click at [1300, 659] on button "Aplicar filtros" at bounding box center [1287, 659] width 172 height 27
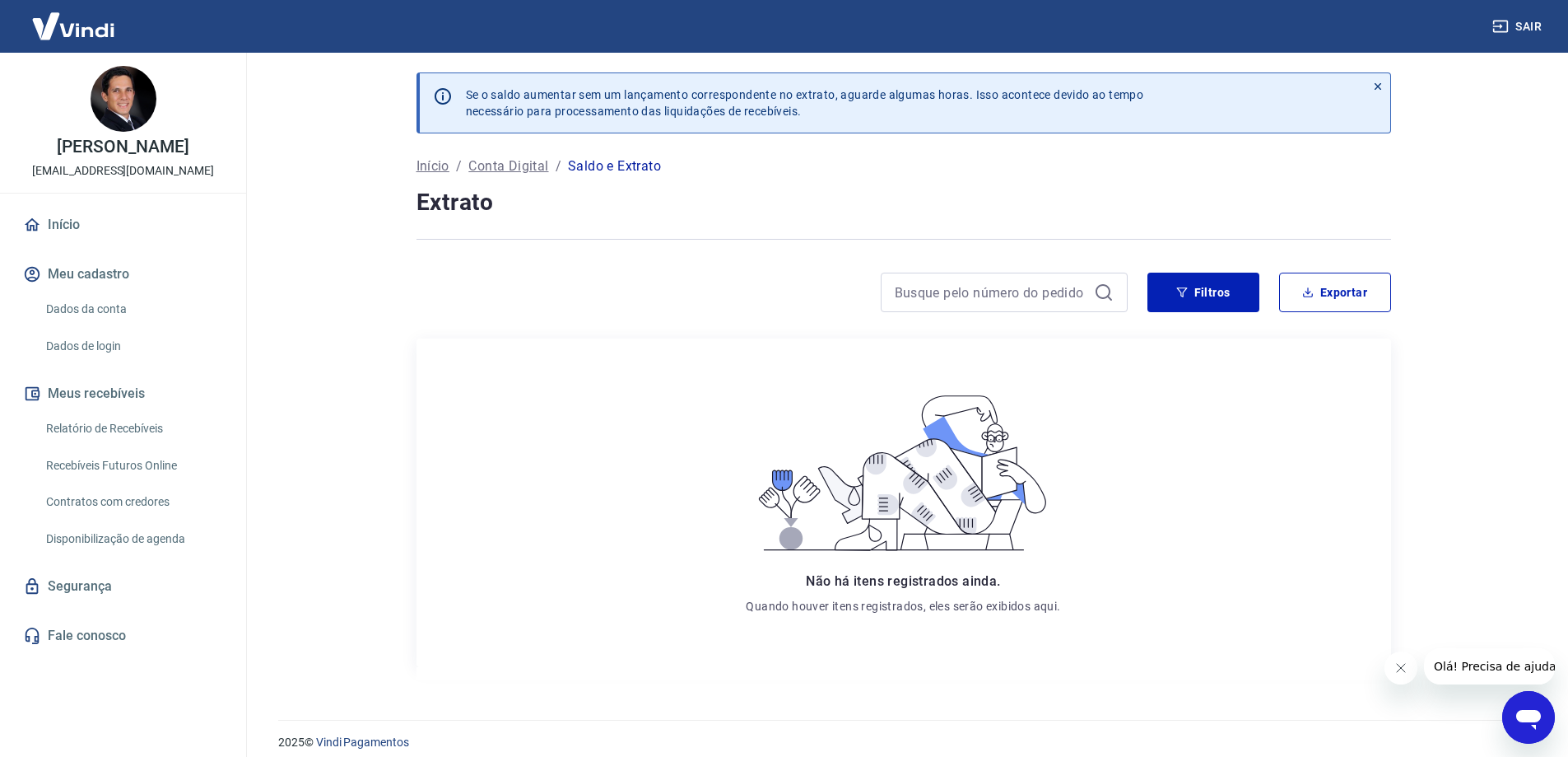
click at [500, 164] on p "Conta Digital" at bounding box center [508, 166] width 80 height 19
